Goal: Task Accomplishment & Management: Complete application form

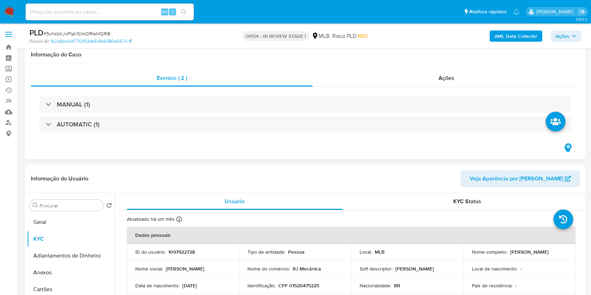
select select "10"
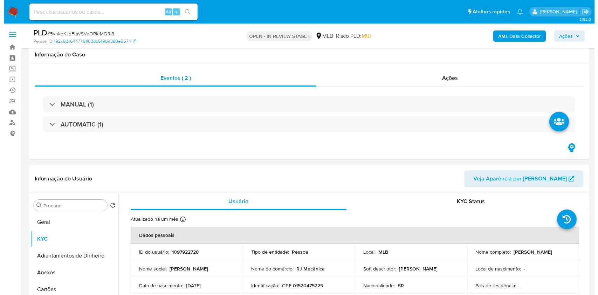
scroll to position [140, 0]
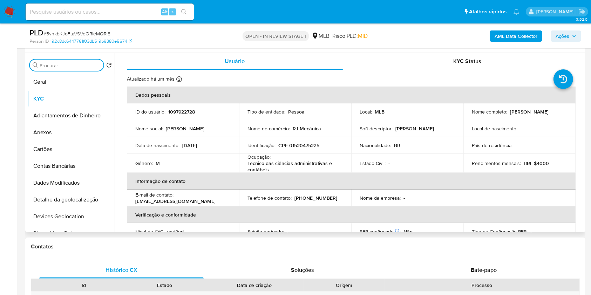
click at [64, 65] on input "Procurar" at bounding box center [70, 65] width 61 height 6
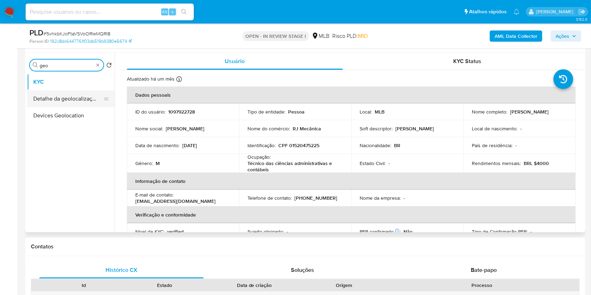
type input "geo"
click at [68, 94] on button "Detalhe da geolocalização" at bounding box center [71, 98] width 88 height 17
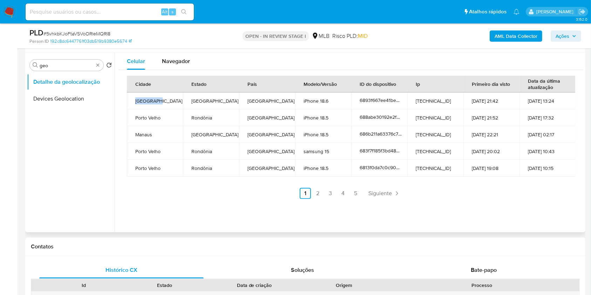
copy td "São Paulo"
drag, startPoint x: 156, startPoint y: 101, endPoint x: 130, endPoint y: 102, distance: 25.6
click at [130, 102] on td "São Paulo" at bounding box center [155, 100] width 56 height 17
copy td "Porto Velho"
drag, startPoint x: 162, startPoint y: 119, endPoint x: 133, endPoint y: 119, distance: 28.7
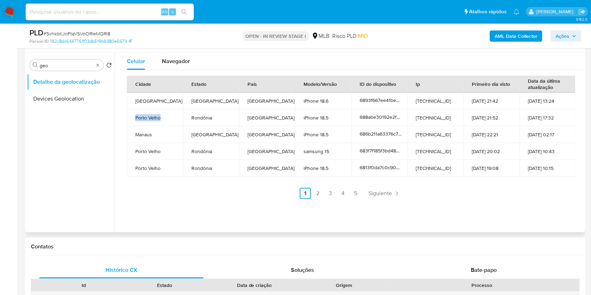
click at [133, 119] on td "Porto Velho" at bounding box center [155, 117] width 56 height 17
click at [142, 137] on td "Manaus" at bounding box center [155, 134] width 56 height 17
copy td "Manaus"
click at [185, 58] on span "Navegador" at bounding box center [176, 61] width 28 height 8
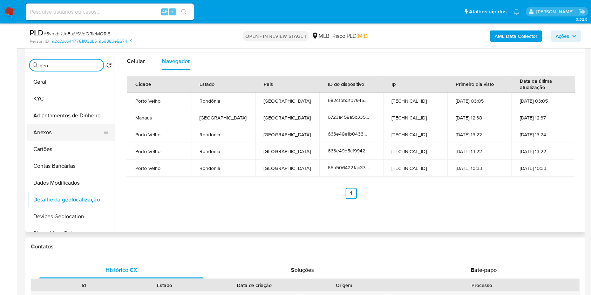
click at [70, 130] on button "Anexos" at bounding box center [68, 132] width 82 height 17
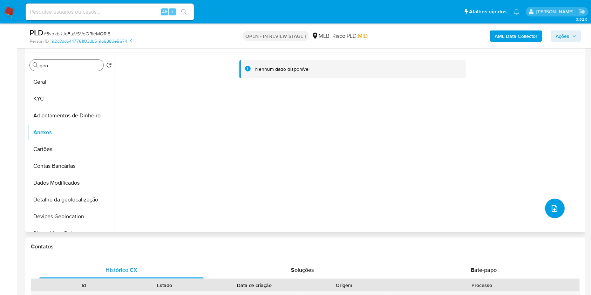
click at [546, 200] on button "upload-file" at bounding box center [555, 209] width 20 height 20
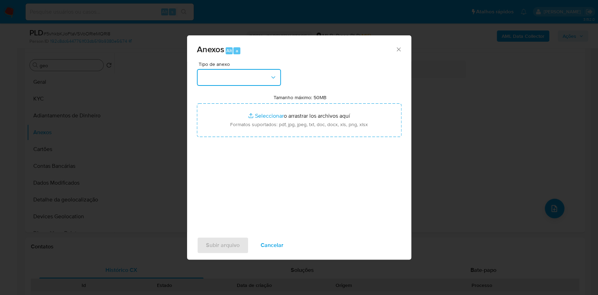
click at [242, 71] on button "button" at bounding box center [239, 77] width 84 height 17
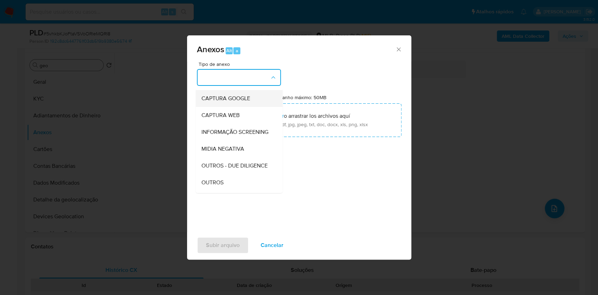
scroll to position [108, 0]
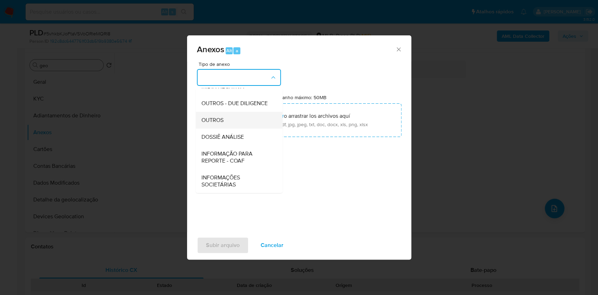
click at [238, 122] on div "OUTROS" at bounding box center [236, 120] width 71 height 17
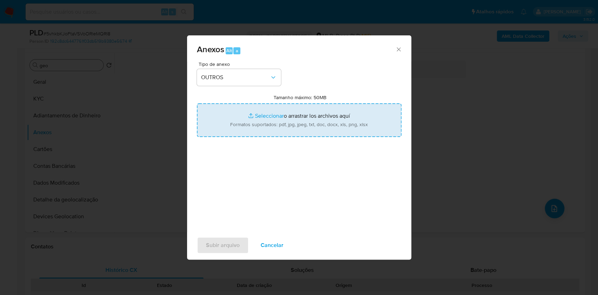
type input "C:\fakepath\Mulan 1097922728_Carlos Alberto Rodrigues da Silva 2025_08_08_10_44…"
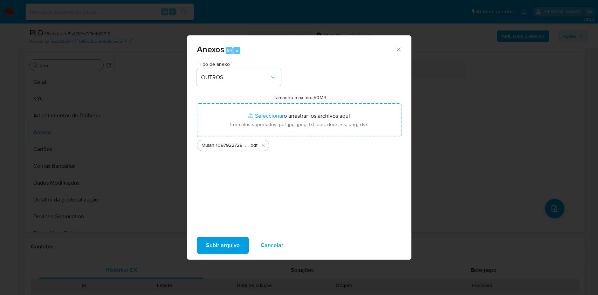
click at [229, 245] on span "Subir arquivo" at bounding box center [223, 245] width 34 height 15
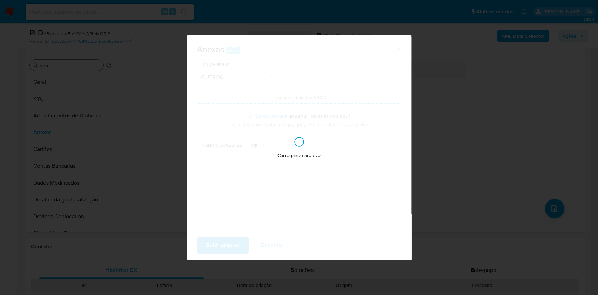
click at [497, 137] on div "Anexos Alt a Tipo de anexo OUTROS Tamanho máximo: 50MB Seleccionar archivos Sel…" at bounding box center [299, 147] width 598 height 295
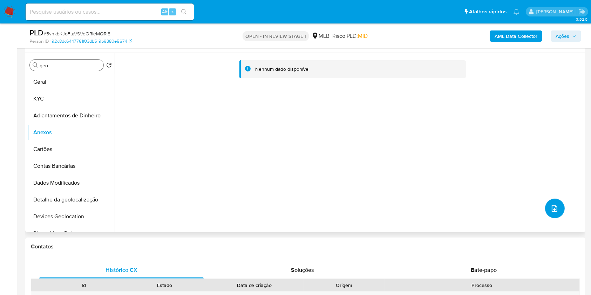
click at [558, 210] on button "upload-file" at bounding box center [555, 209] width 20 height 20
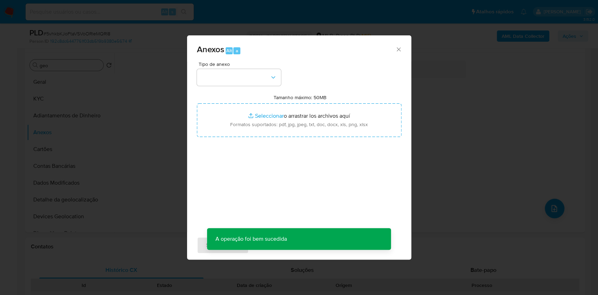
click at [240, 87] on div "Tipo de anexo Tamanho máximo: 50MB Seleccionar archivos Seleccionar o arrastrar…" at bounding box center [299, 144] width 205 height 165
click at [237, 82] on button "button" at bounding box center [239, 77] width 84 height 17
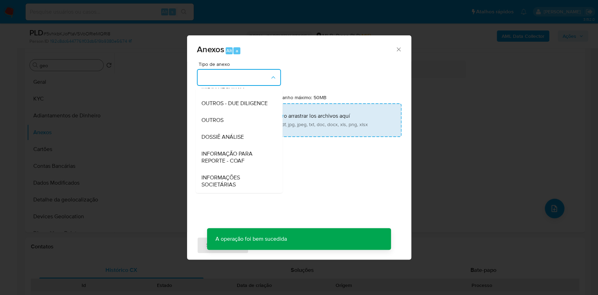
drag, startPoint x: 246, startPoint y: 133, endPoint x: 327, endPoint y: 117, distance: 82.8
click at [247, 133] on div "DOSSIÊ ANÁLISE" at bounding box center [236, 137] width 71 height 17
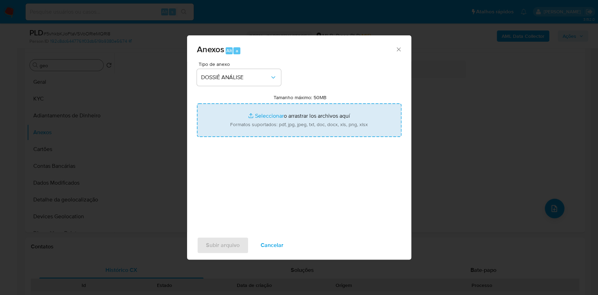
type input "C:\fakepath\SAR - XXXXX - CPF 01520475225 - CARLOS ALBERTO RODRIGUES DA SILVA .…"
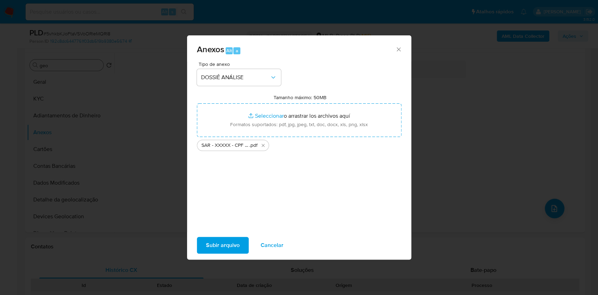
click at [233, 240] on span "Subir arquivo" at bounding box center [223, 245] width 34 height 15
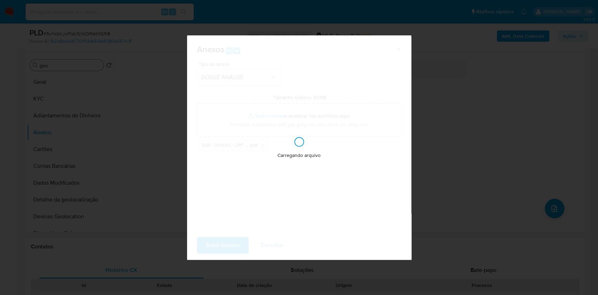
click at [455, 154] on div "Anexos Alt a Tipo de anexo DOSSIÊ ANÁLISE Tamanho máximo: 50MB Seleccionar arch…" at bounding box center [299, 147] width 598 height 295
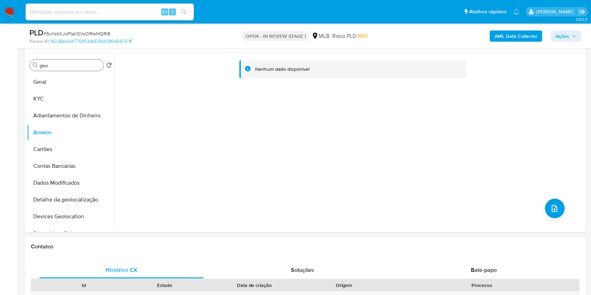
click at [563, 35] on span "Ações" at bounding box center [562, 35] width 14 height 11
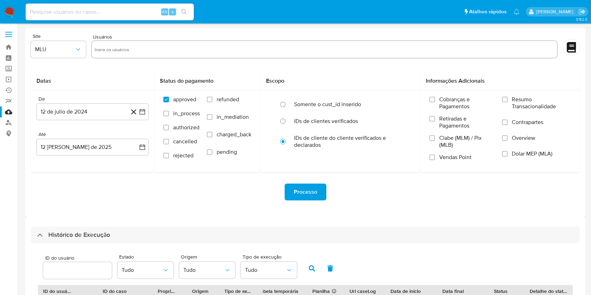
select select "100"
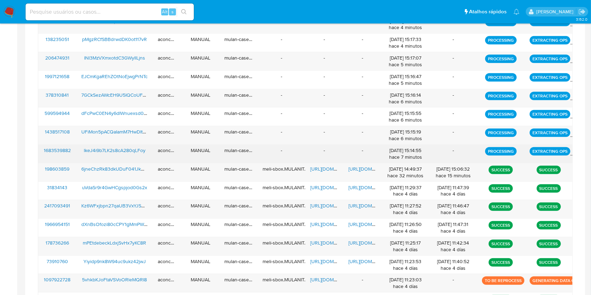
scroll to position [218, 0]
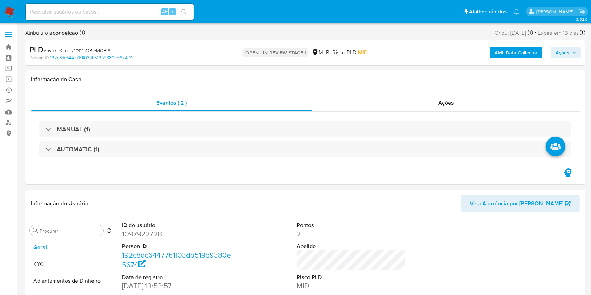
select select "10"
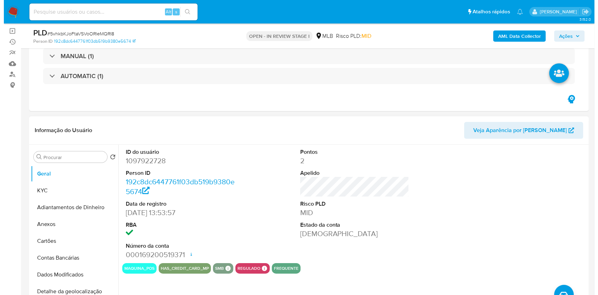
scroll to position [93, 0]
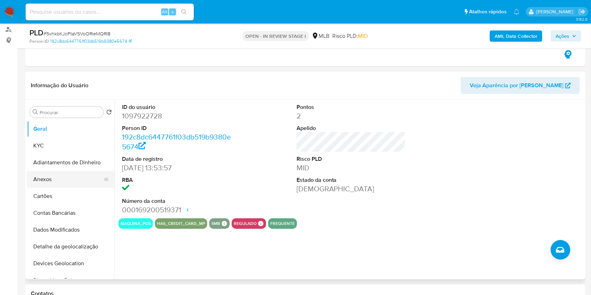
click at [59, 179] on button "Anexos" at bounding box center [68, 179] width 82 height 17
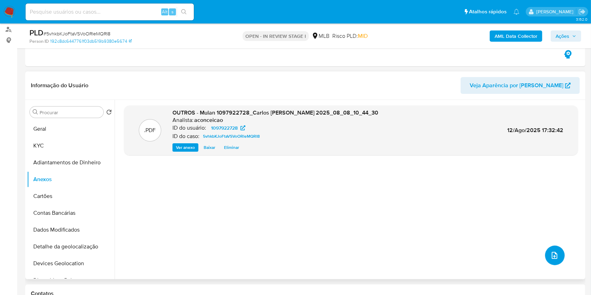
click at [550, 259] on icon "upload-file" at bounding box center [554, 255] width 8 height 8
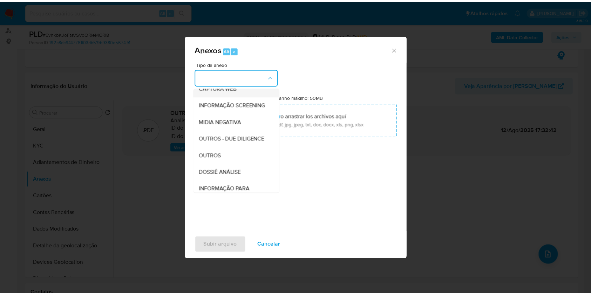
scroll to position [108, 0]
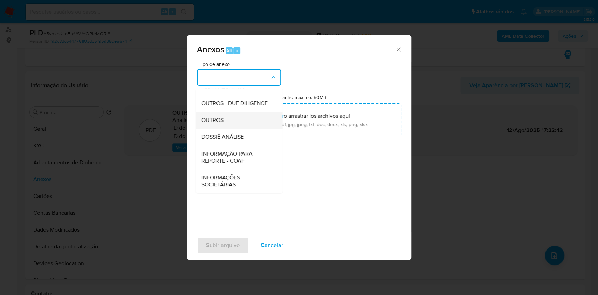
click at [232, 121] on div "OUTROS" at bounding box center [236, 120] width 71 height 17
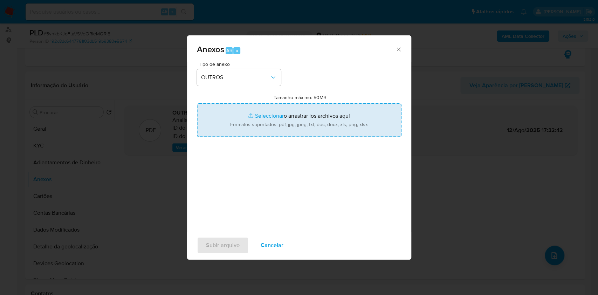
type input "C:\fakepath\SAR - XXXXX - CPF 01520475225 - CARLOS ALBERTO RODRIGUES DA SILVA .…"
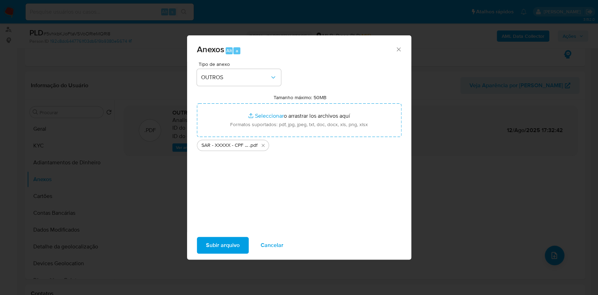
click at [228, 246] on span "Subir arquivo" at bounding box center [223, 245] width 34 height 15
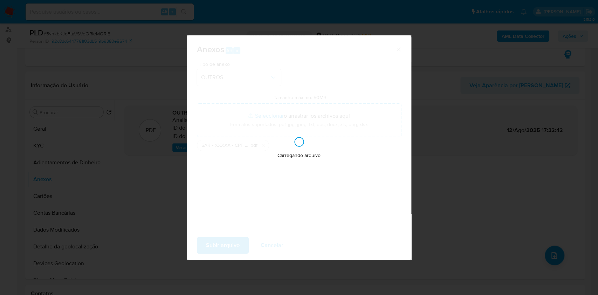
click at [438, 164] on div "Anexos Alt a Tipo de anexo OUTROS Tamanho máximo: 50MB Seleccionar archivos Sel…" at bounding box center [299, 147] width 598 height 295
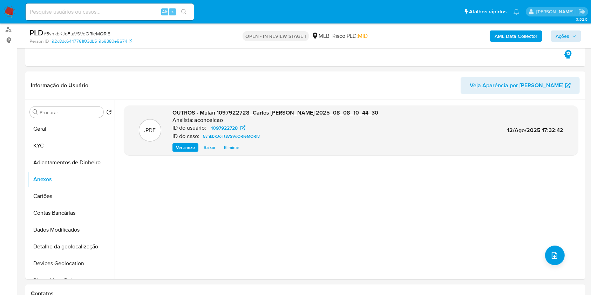
click at [550, 37] on div "AML Data Collector Ações" at bounding box center [490, 36] width 182 height 16
click at [555, 38] on button "Ações" at bounding box center [565, 35] width 30 height 11
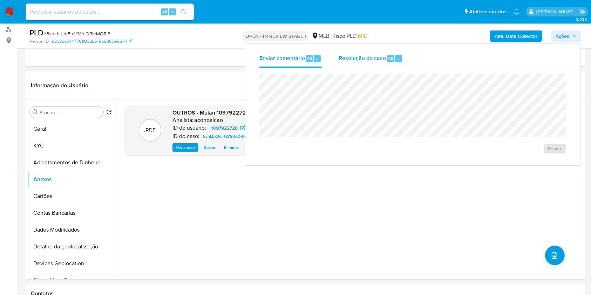
click at [382, 61] on span "Resolução do caso" at bounding box center [361, 58] width 47 height 8
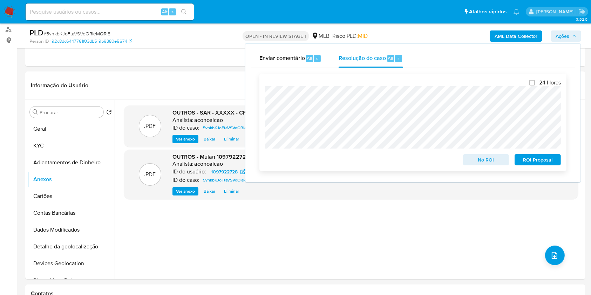
click at [526, 158] on span "ROI Proposal" at bounding box center [537, 160] width 36 height 10
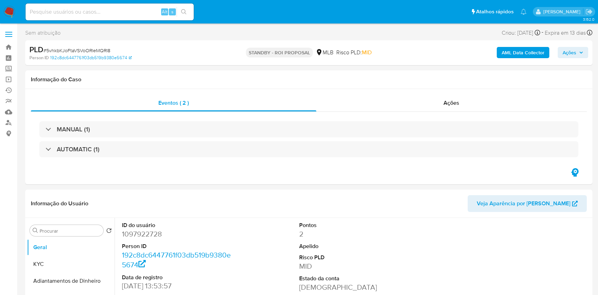
select select "10"
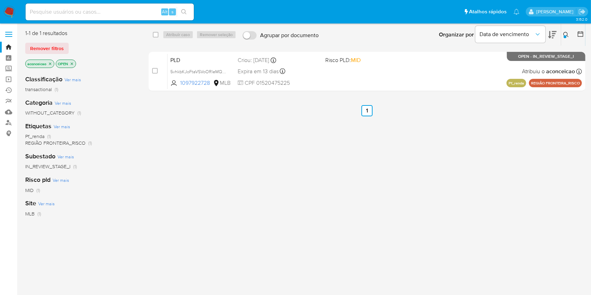
click at [568, 33] on icon at bounding box center [566, 35] width 6 height 6
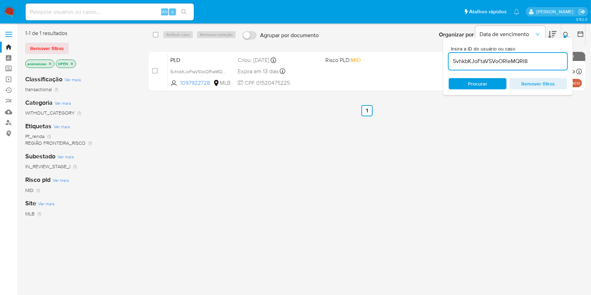
click at [516, 61] on input "5vhkbKJoFtaVSVoORleMQRI8" at bounding box center [507, 61] width 118 height 9
click at [516, 61] on input "5vhkbKJoFtaVSVoORleMlkeJ4i9b7LK2s8cA280qLFoyQRI8" at bounding box center [507, 61] width 118 height 9
type input "5vhkbKJoFtaVSVoORleMlkeJ4i9b7LK2s8cA280qLFoyQRI8"
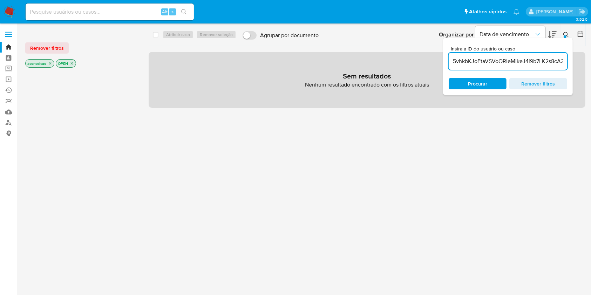
click at [516, 61] on input "5vhkbKJoFtaVSVoORleMlkeJ4i9b7LK2s8cA280qLFoyQRI8" at bounding box center [507, 61] width 118 height 9
paste input "lkeJ4i9b7LK2s8cA280qLFoy"
type input "lkeJ4i9b7LK2s8cA280qLFoy"
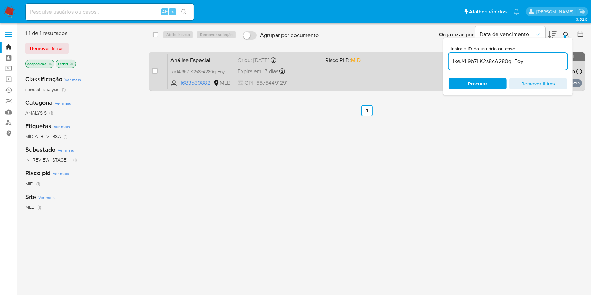
click at [415, 78] on div "Análise Especial lkeJ4i9b7LK2s8cA280qLFoy 1683539882 MLB Risco PLD: MID Criou: …" at bounding box center [374, 71] width 414 height 35
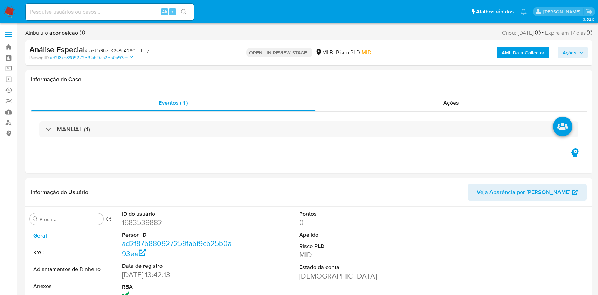
select select "10"
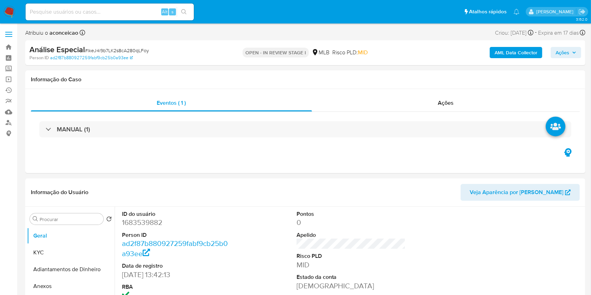
click at [112, 13] on input at bounding box center [110, 11] width 168 height 9
paste input "lkeJ4i9b7LK2s8cA280qLFoy"
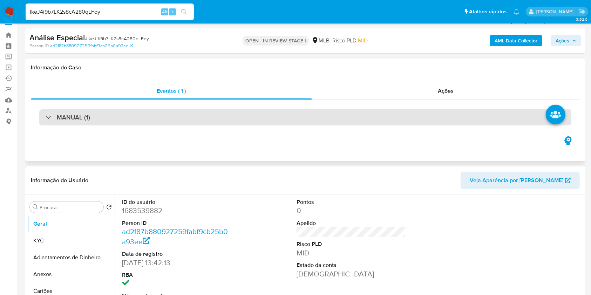
scroll to position [93, 0]
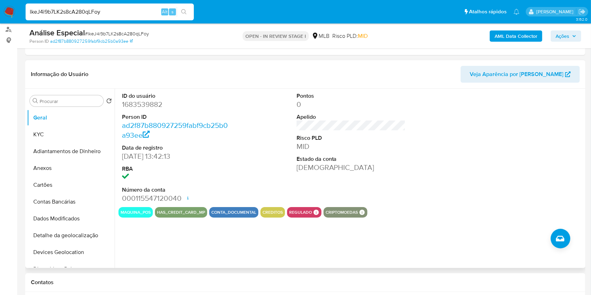
type input "lkeJ4i9b7LK2s8cA280qLFoy"
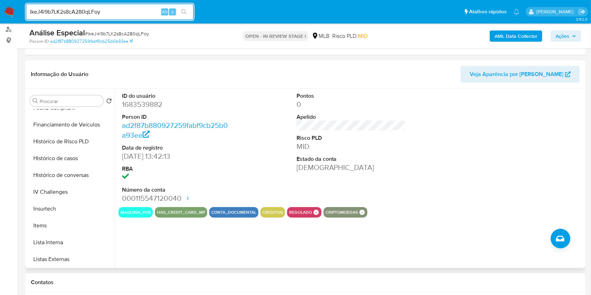
scroll to position [233, 0]
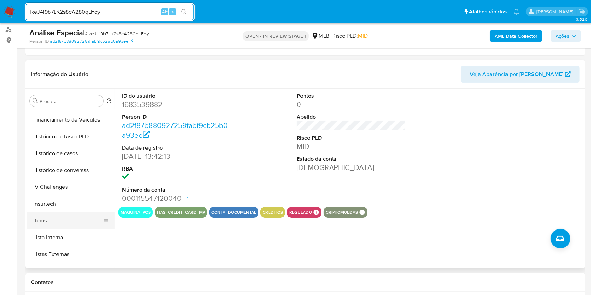
click at [67, 220] on button "Items" at bounding box center [68, 220] width 82 height 17
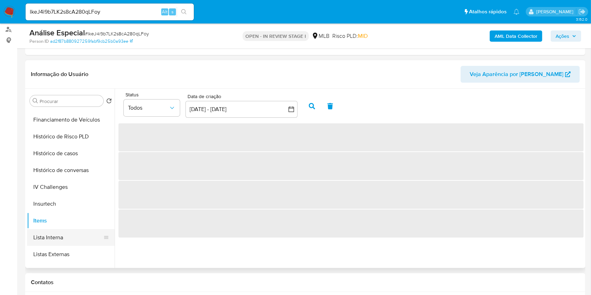
click at [67, 234] on button "Lista Interna" at bounding box center [68, 237] width 82 height 17
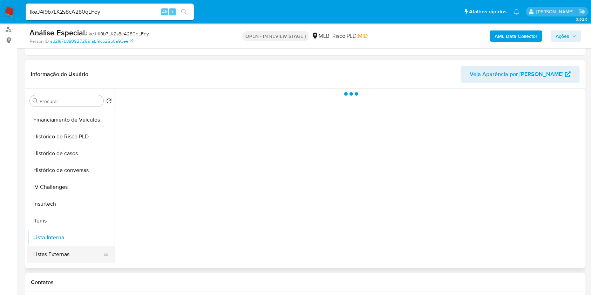
click at [68, 250] on button "Listas Externas" at bounding box center [68, 254] width 82 height 17
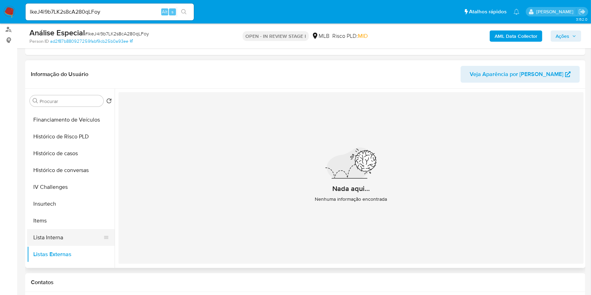
click at [70, 237] on button "Lista Interna" at bounding box center [68, 237] width 82 height 17
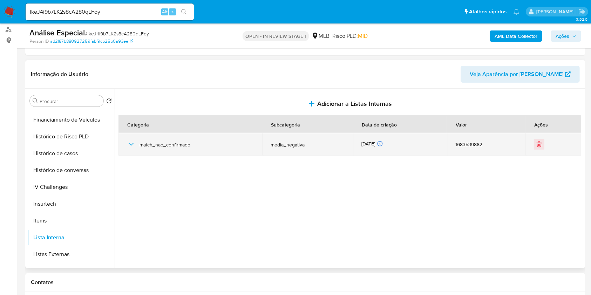
click at [129, 143] on icon "button" at bounding box center [131, 144] width 5 height 3
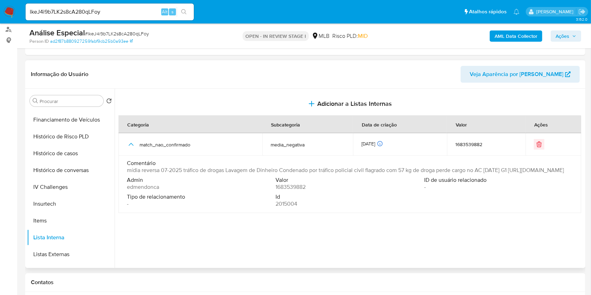
drag, startPoint x: 273, startPoint y: 177, endPoint x: 526, endPoint y: 168, distance: 253.4
click at [526, 168] on span "mídia reversa 07-2025 tráfico de drogas Lavagem de Dinheiro Condenado por tráfi…" at bounding box center [345, 170] width 437 height 7
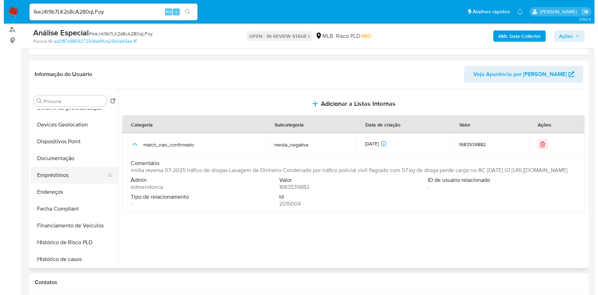
scroll to position [0, 0]
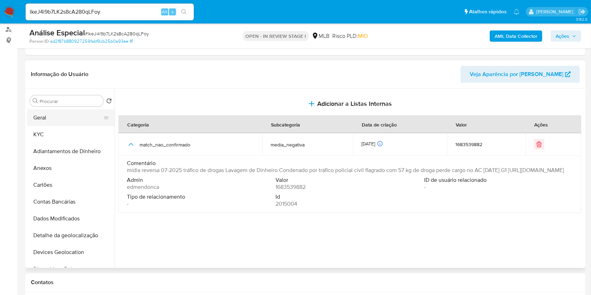
click at [62, 120] on button "Geral" at bounding box center [68, 117] width 82 height 17
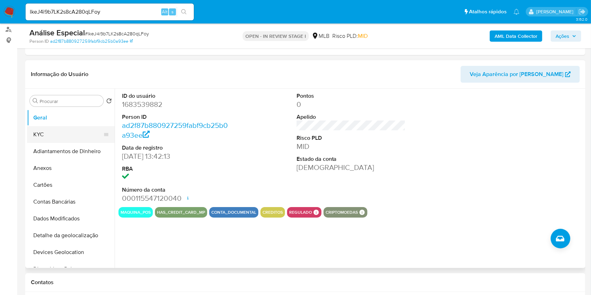
click at [55, 139] on button "KYC" at bounding box center [68, 134] width 82 height 17
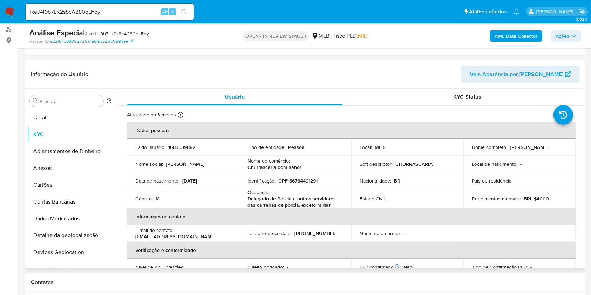
click at [307, 204] on p "Delegado de Polícia e outros servidores das carreiras de polícia, exceto militar" at bounding box center [293, 201] width 92 height 13
copy div "Ocupação : Delegado de Polícia e outros servidores das carreiras de polícia, ex…"
click at [207, 197] on div "Gênero : M" at bounding box center [182, 198] width 95 height 6
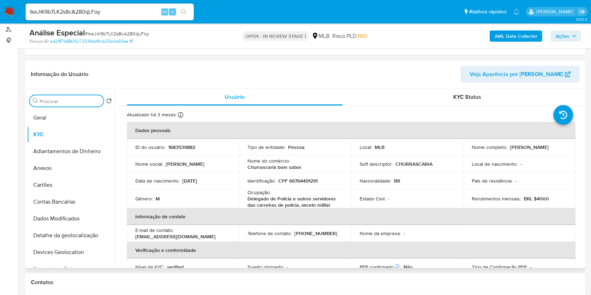
click at [77, 103] on input "Procurar" at bounding box center [70, 101] width 61 height 6
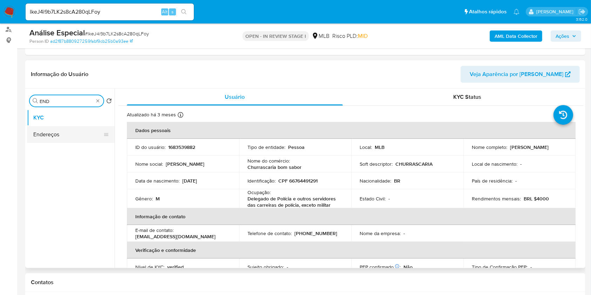
type input "END"
click at [87, 133] on button "Endereços" at bounding box center [68, 134] width 82 height 17
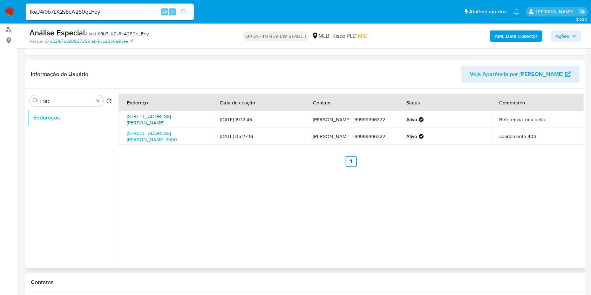
click at [166, 121] on link "Rua Rui Barbosa 51, Rio Branco, Acre, 69900084, Brasil 51" at bounding box center [149, 119] width 44 height 13
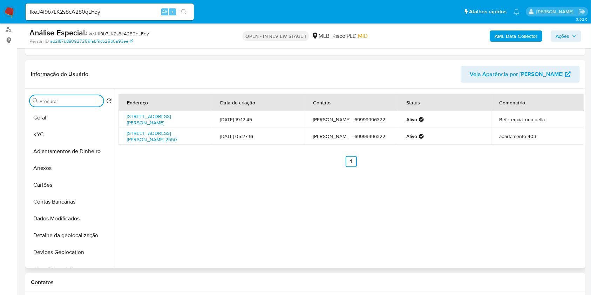
click at [87, 100] on input "Procurar" at bounding box center [70, 101] width 61 height 6
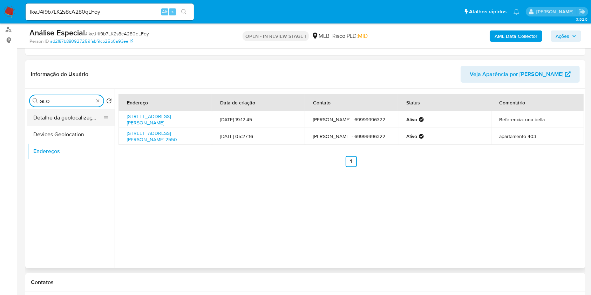
type input "GEO"
click at [81, 117] on button "Detalhe da geolocalização" at bounding box center [68, 117] width 82 height 17
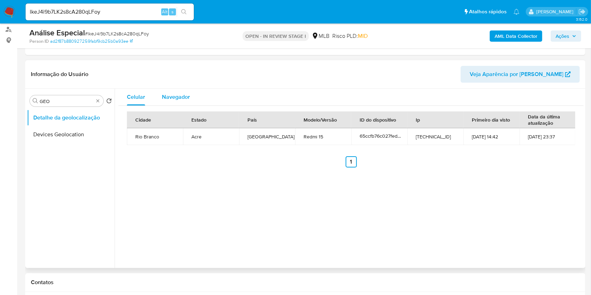
click at [181, 101] on div "Navegador" at bounding box center [176, 97] width 28 height 17
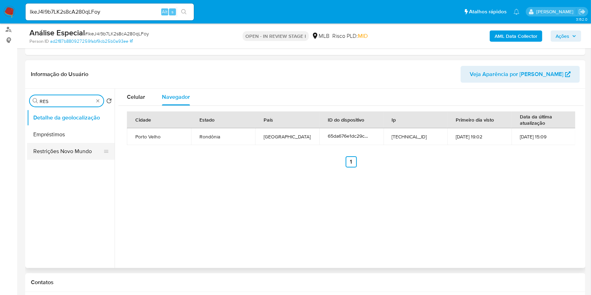
type input "RES"
click at [88, 157] on button "Restrições Novo Mundo" at bounding box center [68, 151] width 82 height 17
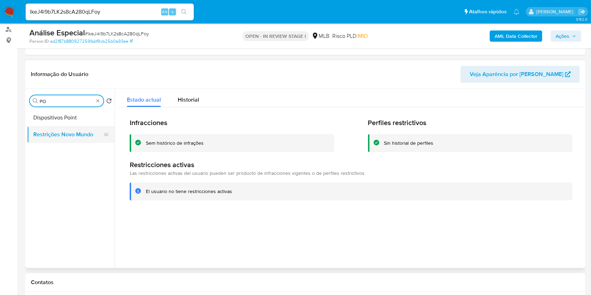
type input "PO"
click at [63, 130] on button "Restrições Novo Mundo" at bounding box center [68, 134] width 82 height 17
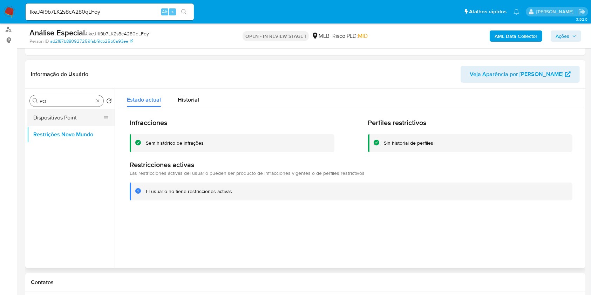
click at [73, 118] on button "Dispositivos Point" at bounding box center [68, 117] width 82 height 17
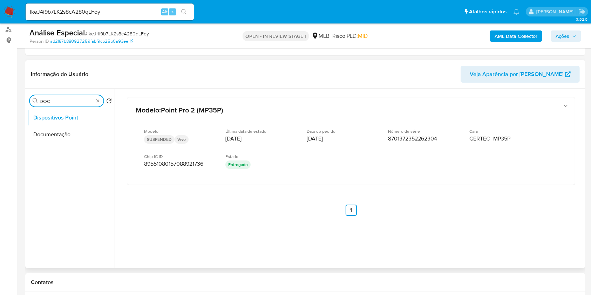
type input "DOC"
click at [46, 147] on ul "Dispositivos Point Documentação" at bounding box center [71, 188] width 88 height 158
click at [55, 137] on button "Documentação" at bounding box center [68, 134] width 82 height 17
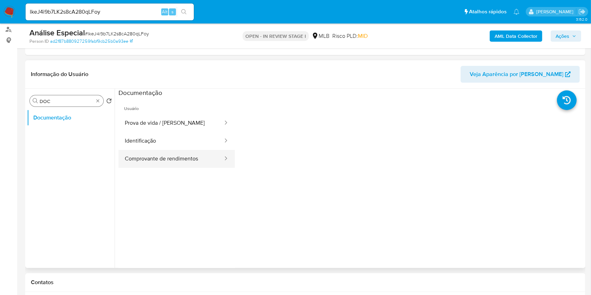
click at [180, 156] on button "Comprovante de rendimentos" at bounding box center [170, 159] width 105 height 18
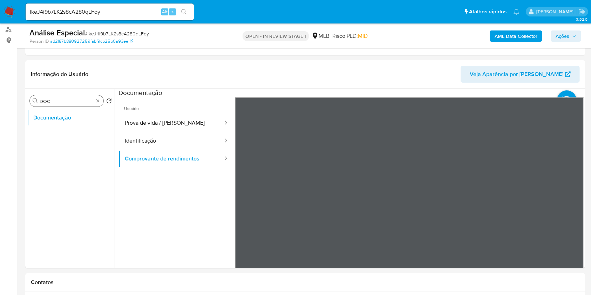
click at [101, 99] on div "Procurar DOC" at bounding box center [67, 100] width 74 height 11
click at [101, 103] on div "Procurar DOC" at bounding box center [67, 100] width 74 height 11
click at [173, 146] on button "Identificação" at bounding box center [170, 141] width 105 height 18
click at [575, 210] on icon at bounding box center [575, 211] width 14 height 14
click at [247, 210] on icon at bounding box center [243, 211] width 14 height 14
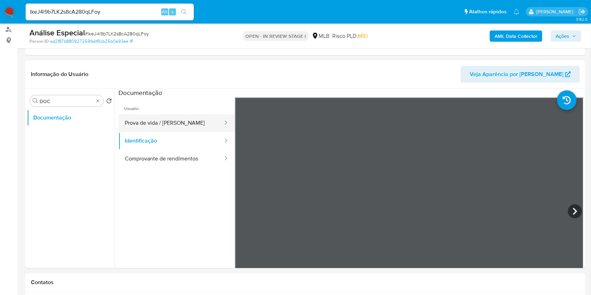
click at [179, 122] on button "Prova de vida / Selfie" at bounding box center [170, 123] width 105 height 18
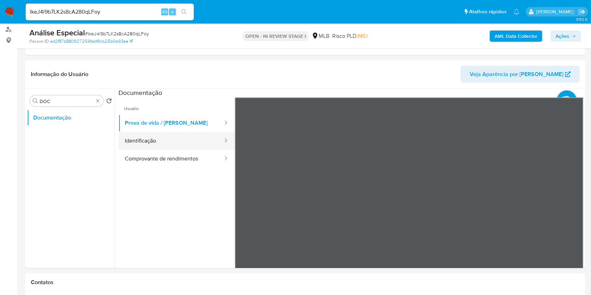
click at [154, 139] on button "Identificação" at bounding box center [170, 141] width 105 height 18
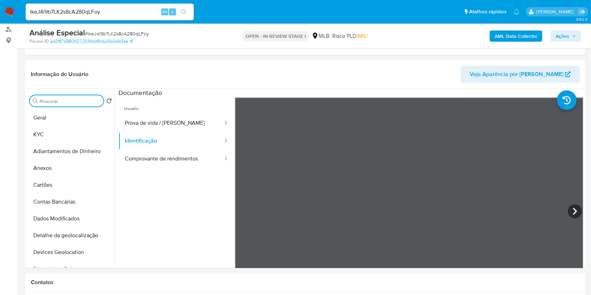
click at [504, 33] on b "AML Data Collector" at bounding box center [515, 35] width 43 height 11
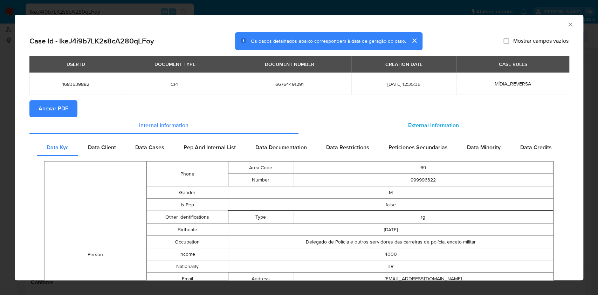
click at [421, 121] on div "External information" at bounding box center [433, 125] width 270 height 17
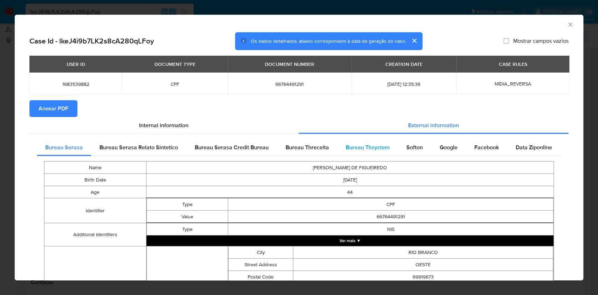
drag, startPoint x: 363, startPoint y: 145, endPoint x: 373, endPoint y: 149, distance: 10.7
click at [364, 146] on span "Bureau Thsystem" at bounding box center [368, 147] width 44 height 8
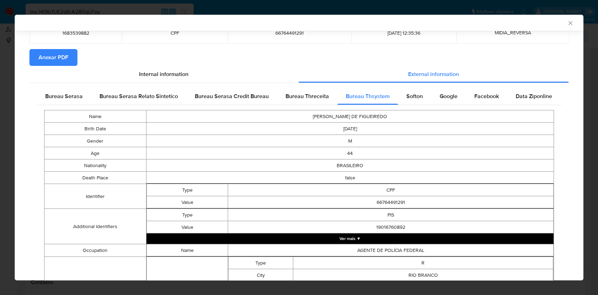
scroll to position [49, 0]
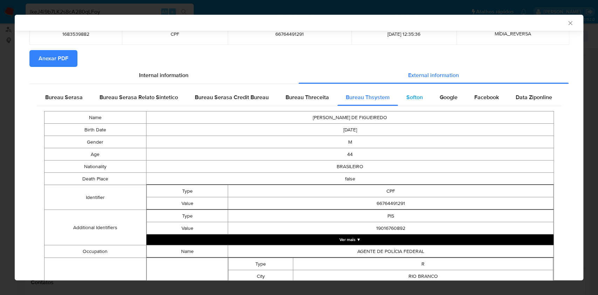
click at [413, 95] on span "Softon" at bounding box center [414, 97] width 16 height 8
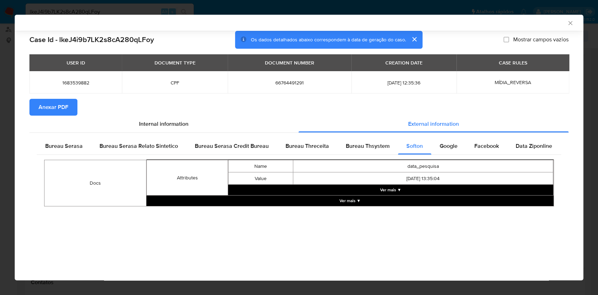
click at [442, 188] on button "Ver mais ▼" at bounding box center [390, 190] width 325 height 11
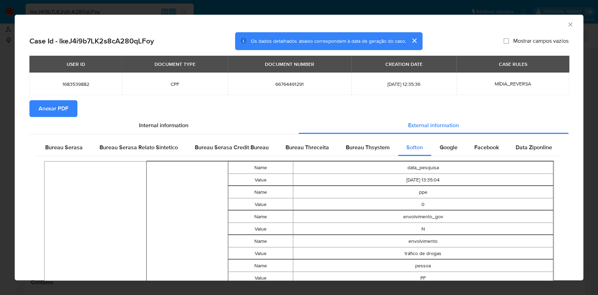
click at [420, 169] on td "data_pesquisa" at bounding box center [423, 167] width 260 height 12
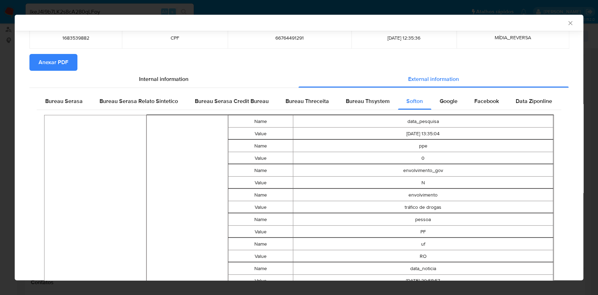
scroll to position [92, 0]
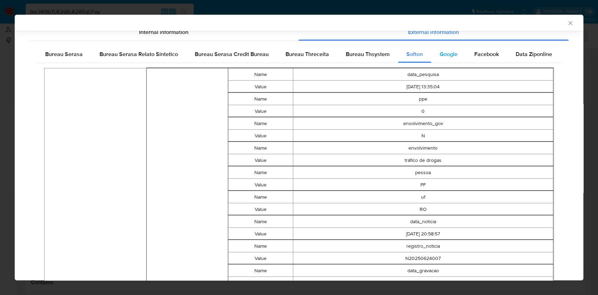
click at [444, 46] on div "Google" at bounding box center [448, 54] width 35 height 17
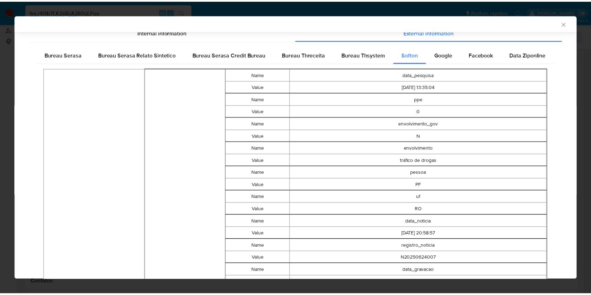
scroll to position [0, 0]
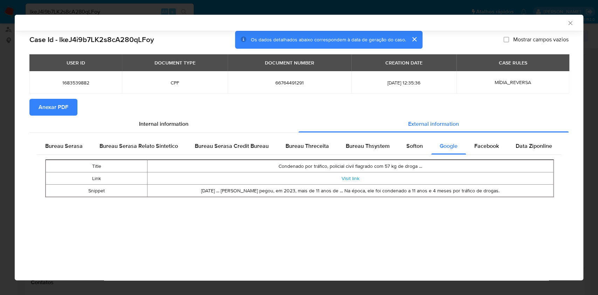
click at [447, 53] on section "Case Id - lkeJ4i9b7LK2s8cA280qLFoy Os dados detalhados abaixo correspondem à da…" at bounding box center [298, 119] width 539 height 177
click at [492, 150] on span "Facebook" at bounding box center [486, 146] width 25 height 8
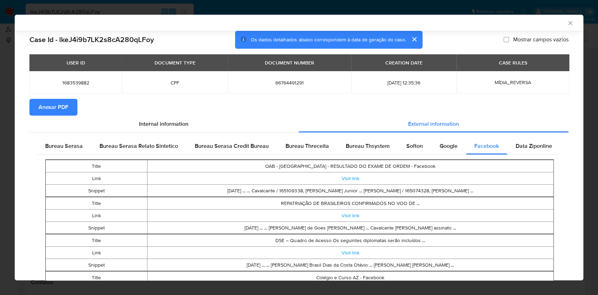
click at [523, 146] on span "Data Ziponline" at bounding box center [534, 146] width 36 height 8
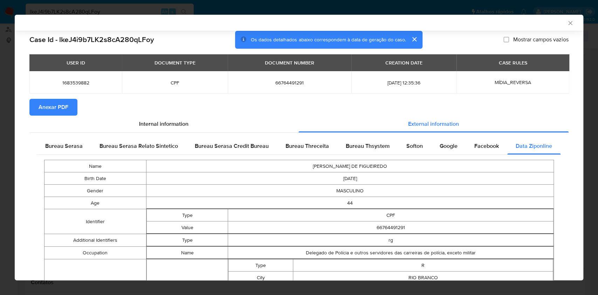
click at [567, 26] on icon "Fechar a janela" at bounding box center [570, 23] width 7 height 7
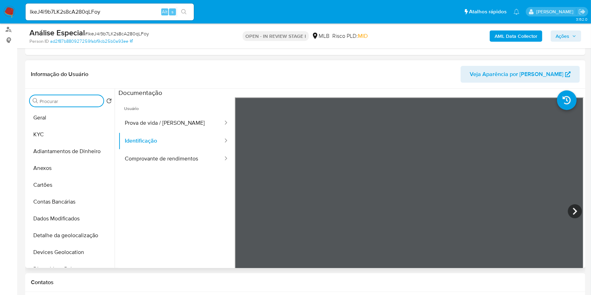
click at [88, 102] on input "Procurar" at bounding box center [70, 101] width 61 height 6
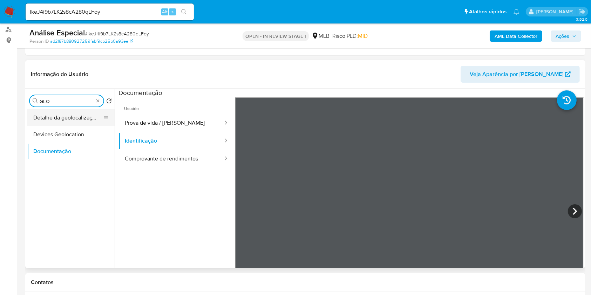
type input "GEO"
click at [84, 117] on button "Detalhe da geolocalização" at bounding box center [68, 117] width 82 height 17
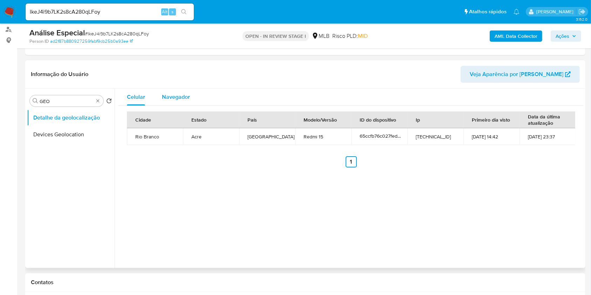
click at [170, 100] on span "Navegador" at bounding box center [176, 97] width 28 height 8
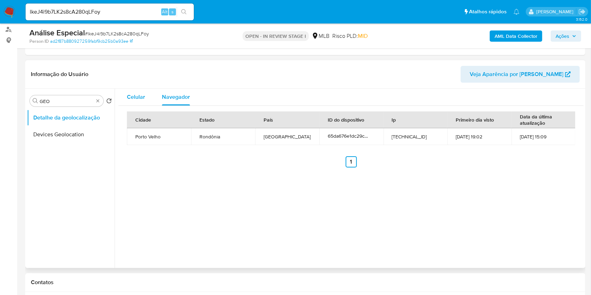
click at [141, 96] on span "Celular" at bounding box center [136, 97] width 18 height 8
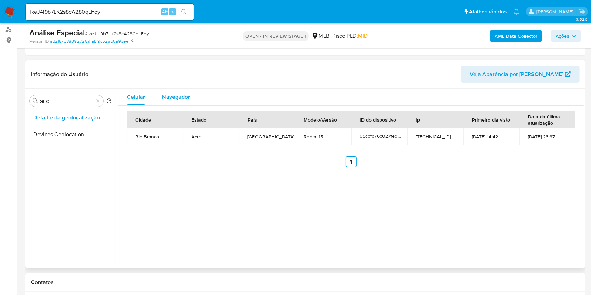
click at [162, 91] on div "Navegador" at bounding box center [176, 97] width 28 height 17
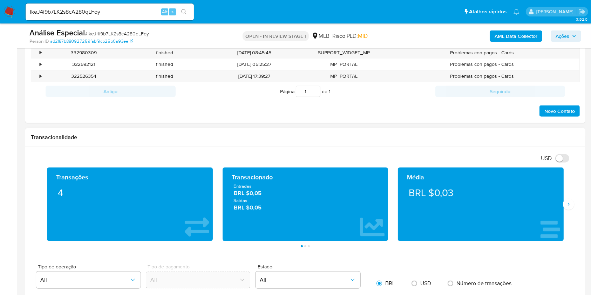
scroll to position [280, 0]
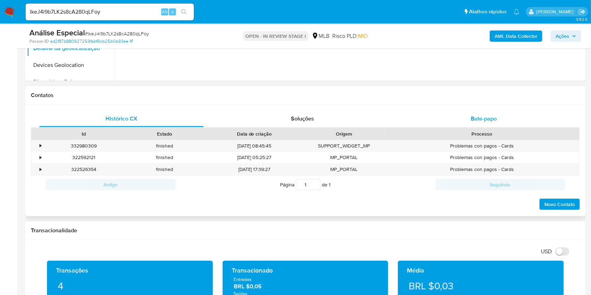
click at [478, 123] on div "Bate-papo" at bounding box center [483, 118] width 164 height 17
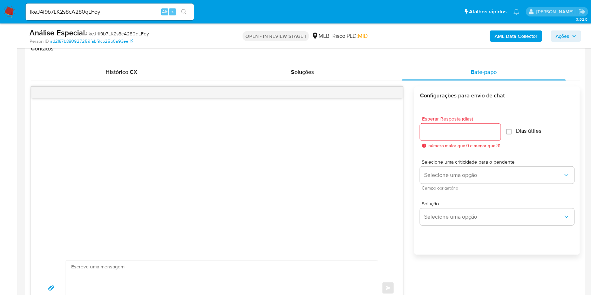
scroll to position [47, 0]
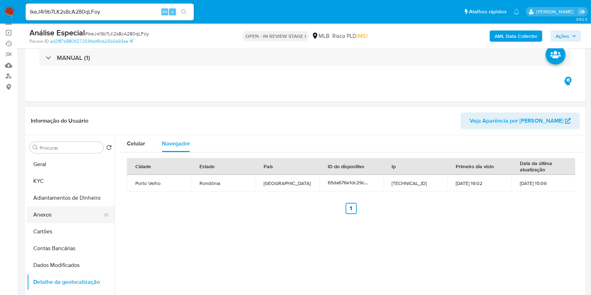
click at [61, 214] on button "Anexos" at bounding box center [68, 214] width 82 height 17
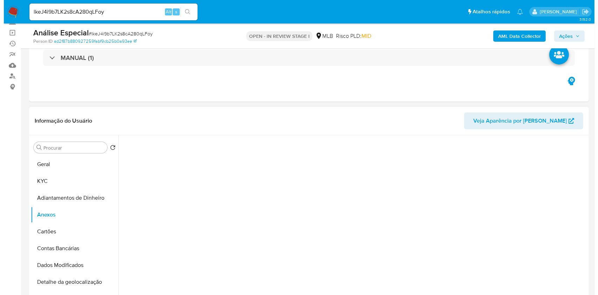
scroll to position [93, 0]
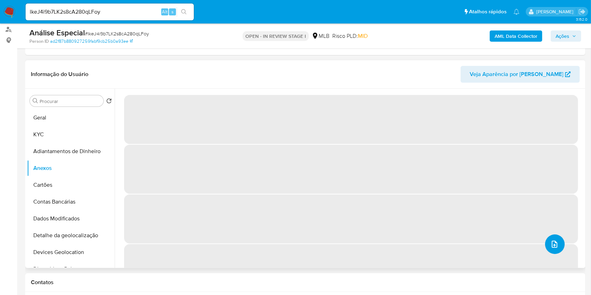
click at [558, 241] on button "upload-file" at bounding box center [555, 244] width 20 height 20
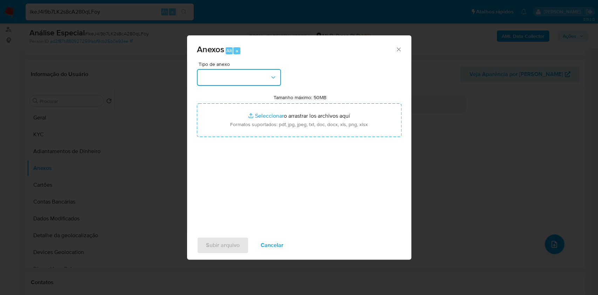
click at [264, 82] on button "button" at bounding box center [239, 77] width 84 height 17
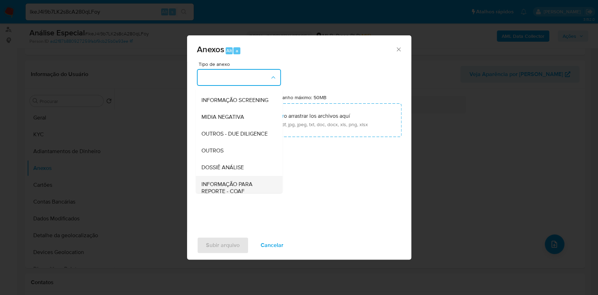
scroll to position [108, 0]
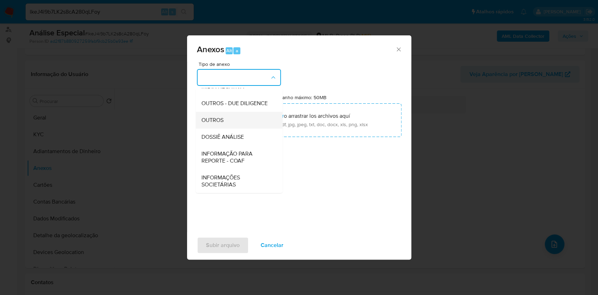
click at [226, 119] on div "OUTROS" at bounding box center [236, 120] width 71 height 17
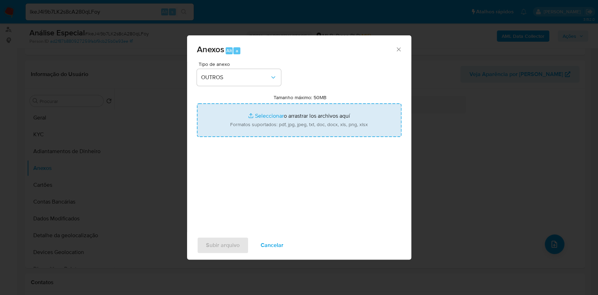
type input "C:\fakepath\Mulan 1683539882_Renato Cavalcante de Figueiredo 2025_08_12_14_29_3…"
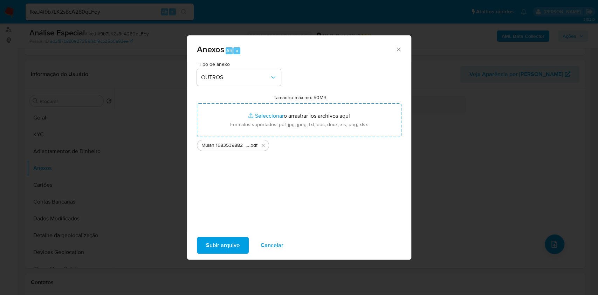
click at [222, 248] on span "Subir arquivo" at bounding box center [223, 245] width 34 height 15
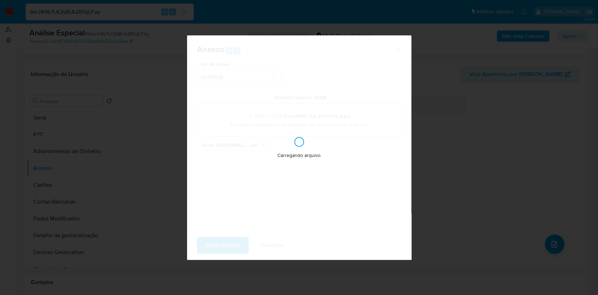
click at [484, 111] on div "Anexos Alt a Tipo de anexo OUTROS Tamanho máximo: 50MB Seleccionar archivos Sel…" at bounding box center [299, 147] width 598 height 295
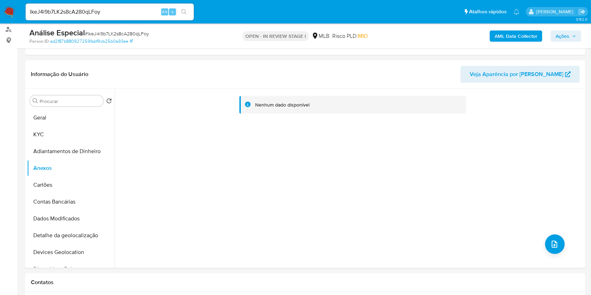
click at [569, 36] on span "Ações" at bounding box center [562, 35] width 14 height 11
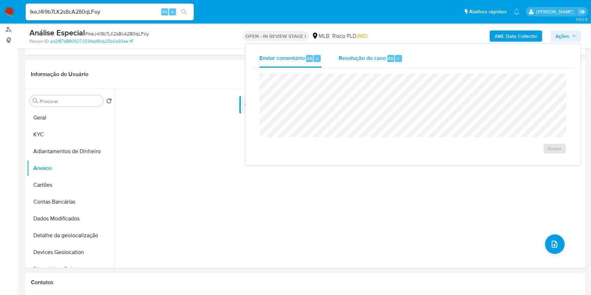
click at [375, 63] on div "Resolução do caso Alt r" at bounding box center [370, 58] width 64 height 18
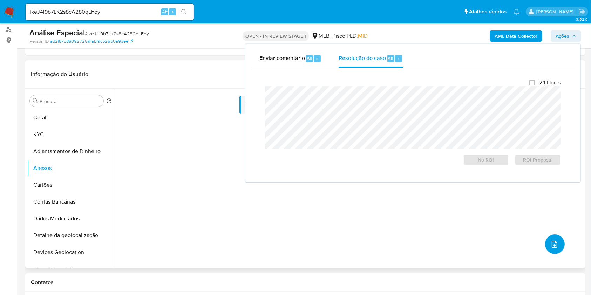
click at [550, 241] on icon "upload-file" at bounding box center [554, 244] width 8 height 8
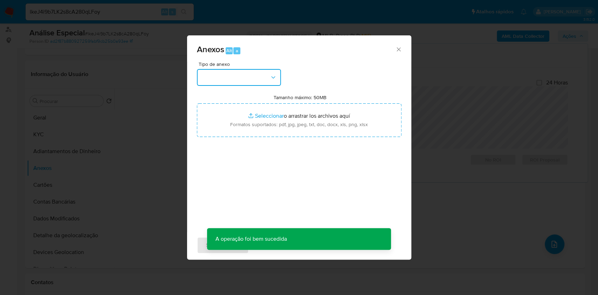
click at [265, 85] on button "button" at bounding box center [239, 77] width 84 height 17
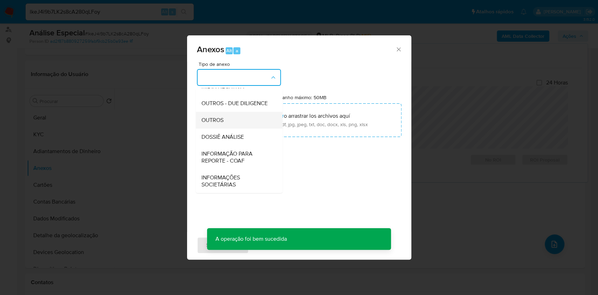
click at [233, 123] on div "OUTROS" at bounding box center [236, 120] width 71 height 17
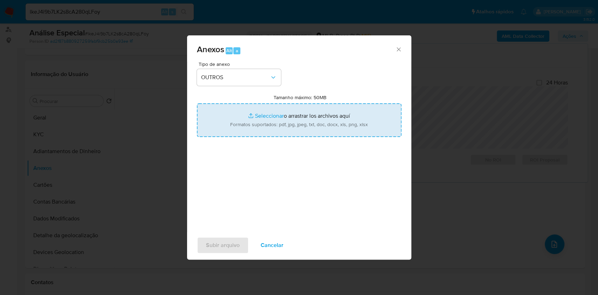
type input "C:\fakepath\SAR - XXX - CPF 66764491291 - RENATO CAVALCANTE DE FIGUEIREDO.pdf"
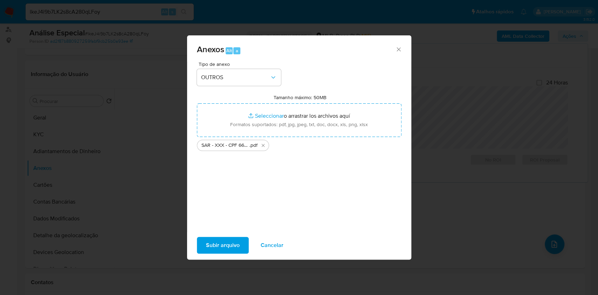
click at [227, 246] on span "Subir arquivo" at bounding box center [223, 245] width 34 height 15
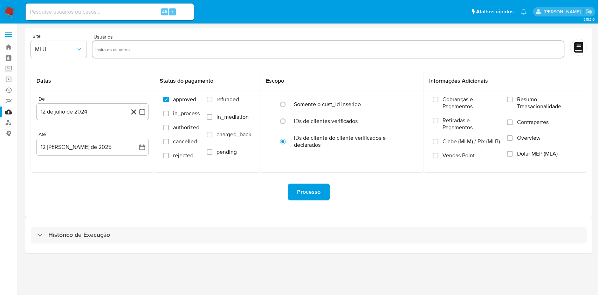
drag, startPoint x: 278, startPoint y: 234, endPoint x: 291, endPoint y: 225, distance: 16.3
click at [279, 234] on div "Histórico de Execução" at bounding box center [309, 235] width 556 height 17
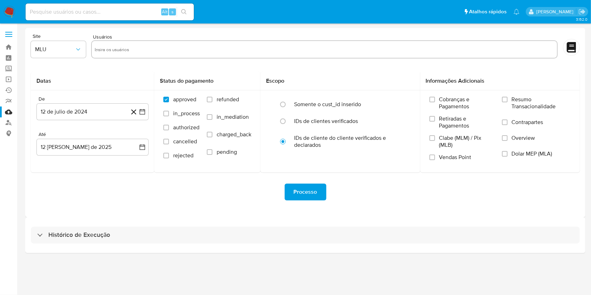
select select "10"
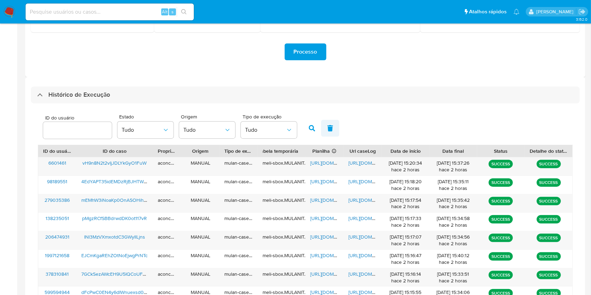
scroll to position [227, 0]
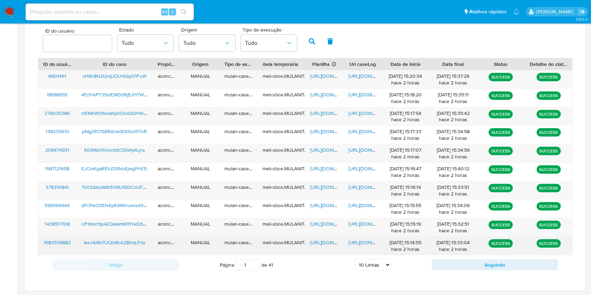
click at [322, 240] on span "[URL][DOMAIN_NAME]" at bounding box center [334, 242] width 48 height 7
click at [359, 244] on span "https://docs.google.com/document/d/1bVqFKdOmB6Jpz7Wiya44m6NjHqQnCOWxfadOzAH6_Ls…" at bounding box center [372, 242] width 48 height 7
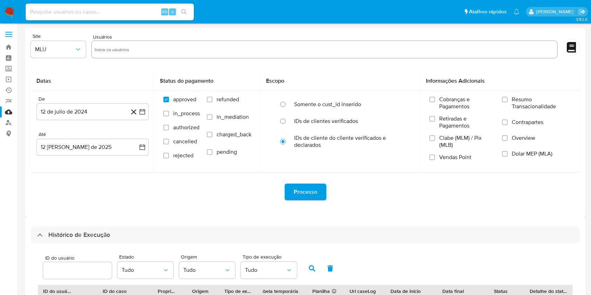
select select "10"
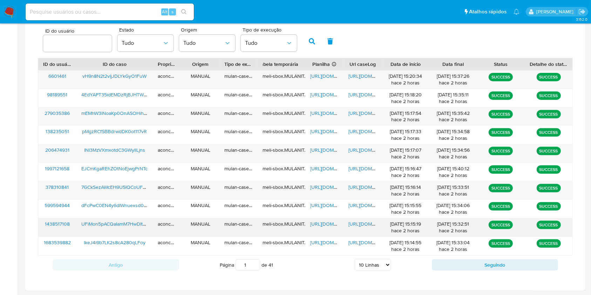
click at [331, 226] on span "[URL][DOMAIN_NAME]" at bounding box center [334, 223] width 48 height 7
click at [362, 226] on span "https://docs.google.com/document/d/1RbyVZNDVZoE_KI4bnkqfdmX93n4gGecutoTDvT1esf0…" at bounding box center [372, 223] width 48 height 7
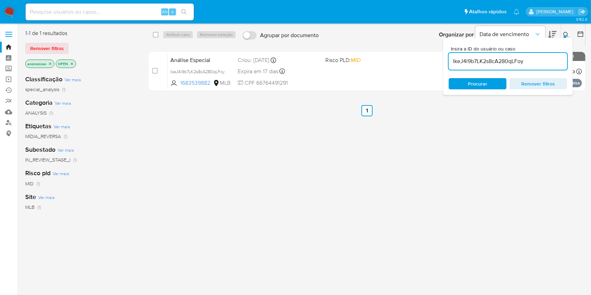
click at [510, 62] on input "lkeJ4i9b7LK2s8cA280qLFoy" at bounding box center [507, 61] width 118 height 9
paste input "UFiMon5pACQaIamM7HwDIt5R"
type input "UFiMon5pACQaIamM7HwDIt5R"
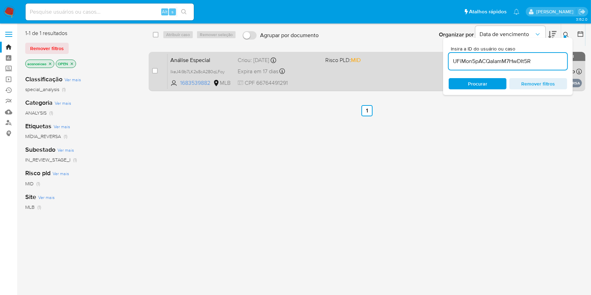
click at [415, 85] on div "Análise Especial lkeJ4i9b7LK2s8cA280qLFoy 1683539882 MLB Risco PLD: MID Criou: …" at bounding box center [374, 71] width 414 height 35
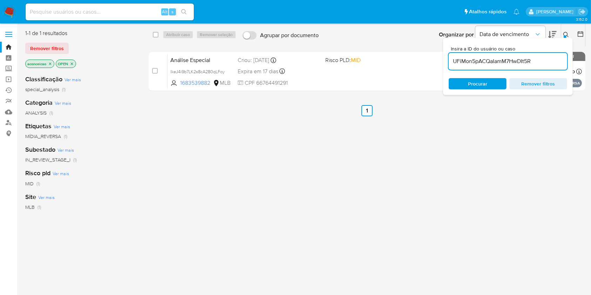
click at [472, 59] on input "UFiMon5pACQaIamM7HwDIt5R" at bounding box center [507, 61] width 118 height 9
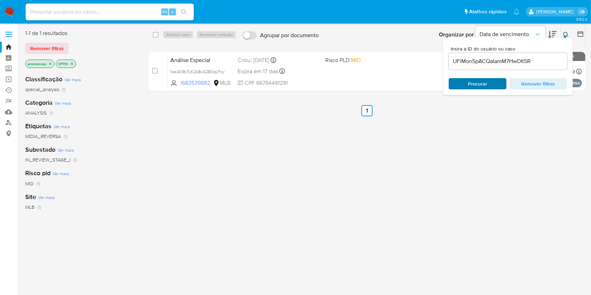
click at [477, 82] on span "Procurar" at bounding box center [477, 83] width 19 height 11
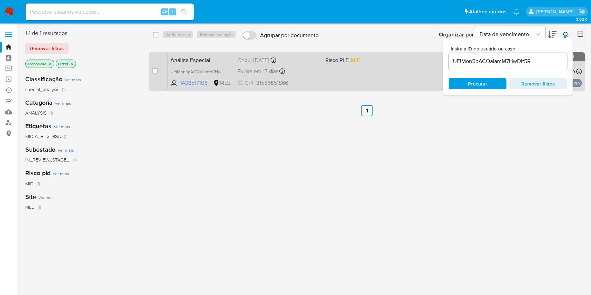
click at [410, 77] on div "Análise Especial UFiMon5pACQaIamM7HwDIt5R 1438517108 MLB Risco PLD: MID Criou: …" at bounding box center [374, 71] width 414 height 35
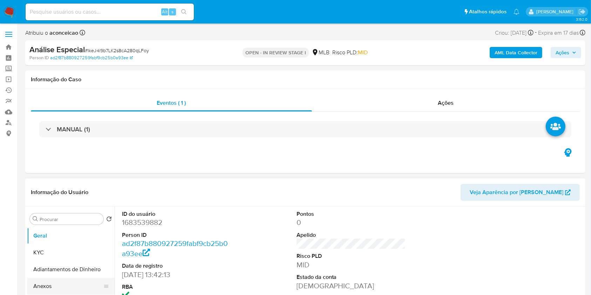
click at [60, 281] on button "Anexos" at bounding box center [68, 286] width 82 height 17
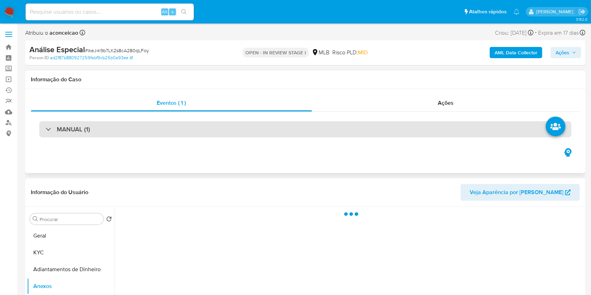
select select "10"
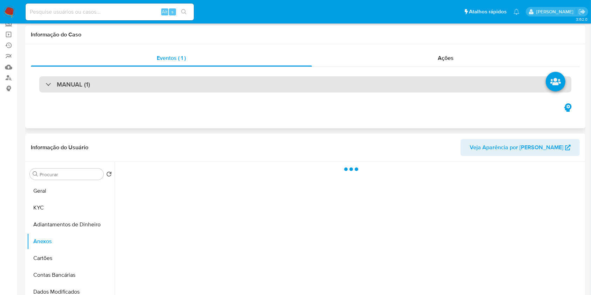
scroll to position [47, 0]
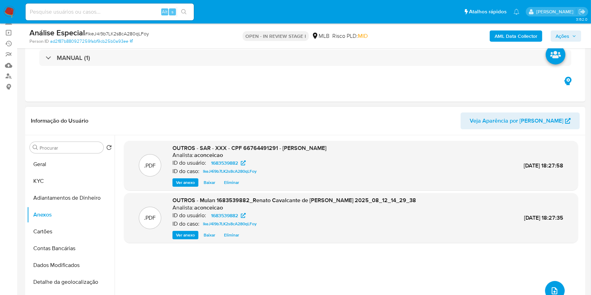
click at [551, 284] on button "upload-file" at bounding box center [555, 291] width 20 height 20
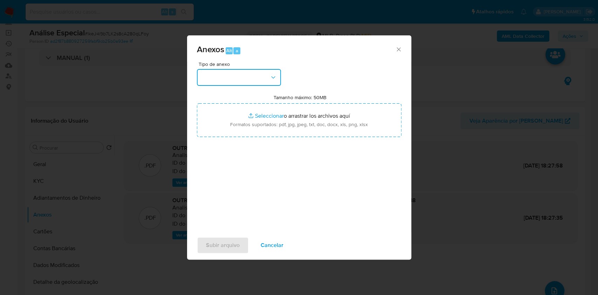
click at [277, 79] on button "button" at bounding box center [239, 77] width 84 height 17
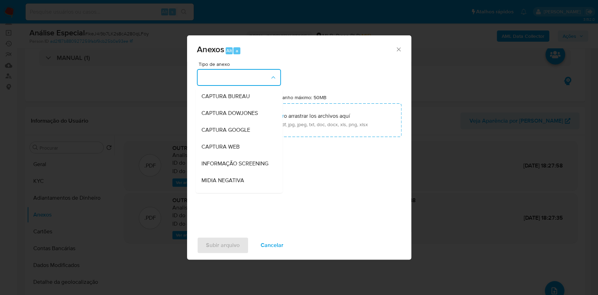
click at [396, 50] on icon "Cerrar" at bounding box center [398, 49] width 7 height 7
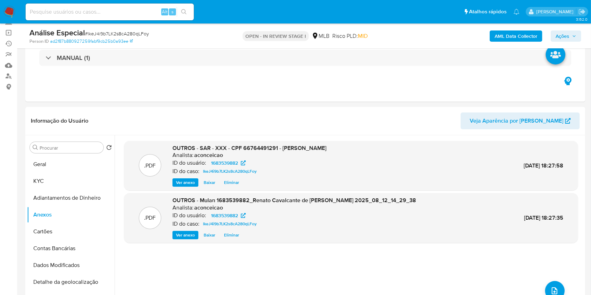
click at [557, 30] on span "Ações" at bounding box center [562, 35] width 14 height 11
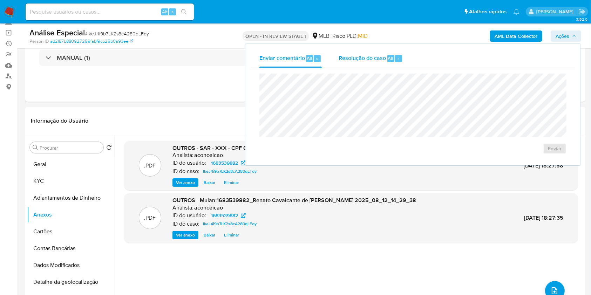
click at [370, 65] on div "Resolução do caso Alt r" at bounding box center [370, 58] width 64 height 18
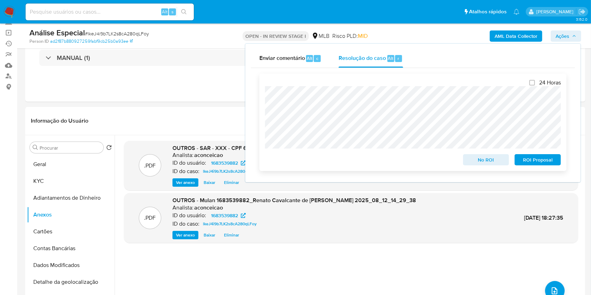
click at [534, 161] on span "ROI Proposal" at bounding box center [537, 160] width 36 height 10
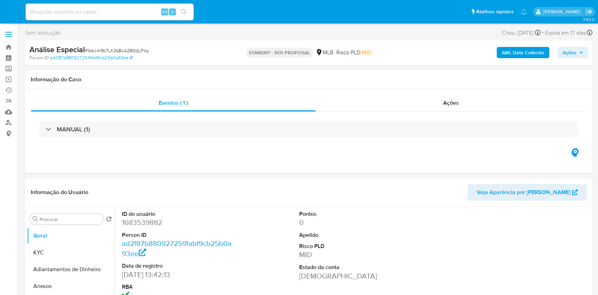
select select "10"
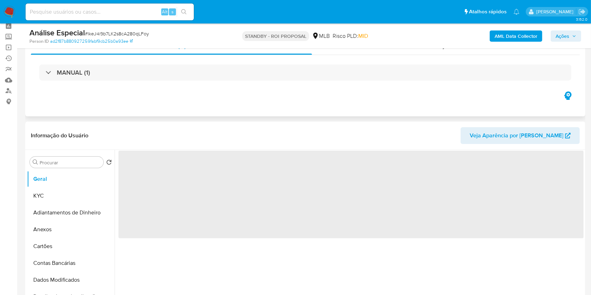
scroll to position [47, 0]
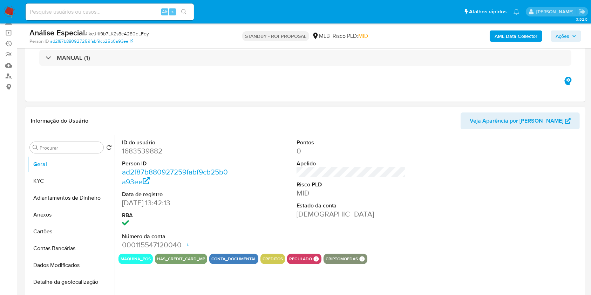
select select "10"
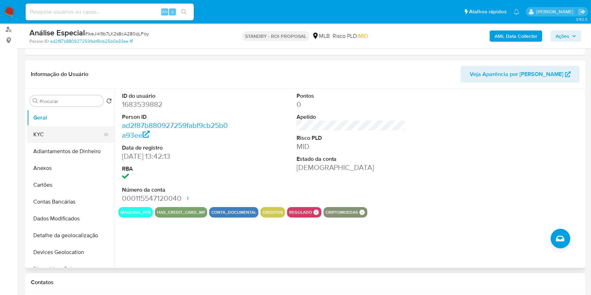
click at [44, 139] on button "KYC" at bounding box center [68, 134] width 82 height 17
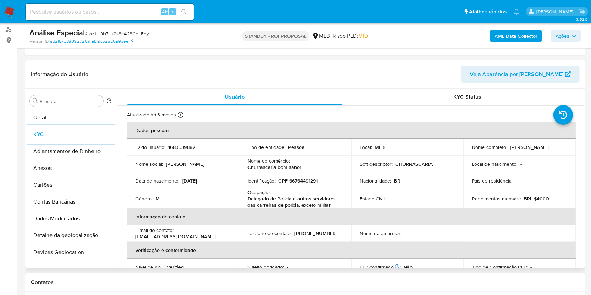
click at [291, 182] on p "CPF 66764491291" at bounding box center [297, 181] width 39 height 6
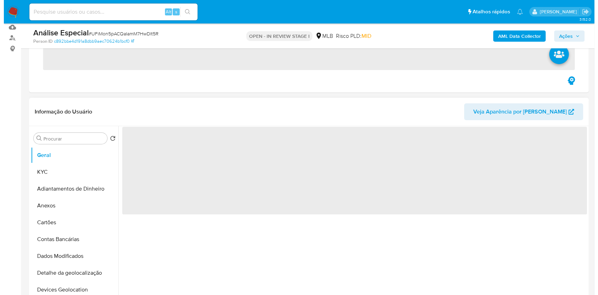
scroll to position [93, 0]
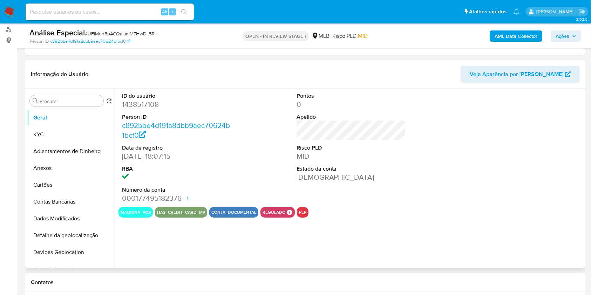
select select "10"
click at [36, 137] on button "KYC" at bounding box center [68, 134] width 82 height 17
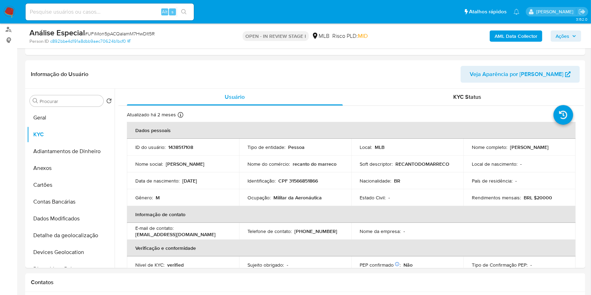
click at [300, 197] on p "Militar da Aeronáutica" at bounding box center [297, 197] width 48 height 6
copy div "Ocupação : Militar da Aeronáutica"
click at [300, 197] on p "Militar da Aeronáutica" at bounding box center [297, 197] width 48 height 6
drag, startPoint x: 76, startPoint y: 95, endPoint x: 81, endPoint y: 100, distance: 6.7
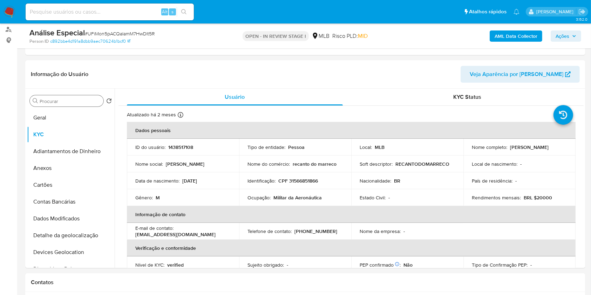
click at [76, 96] on div "Procurar" at bounding box center [67, 100] width 74 height 11
click at [81, 100] on input "Procurar" at bounding box center [70, 101] width 61 height 6
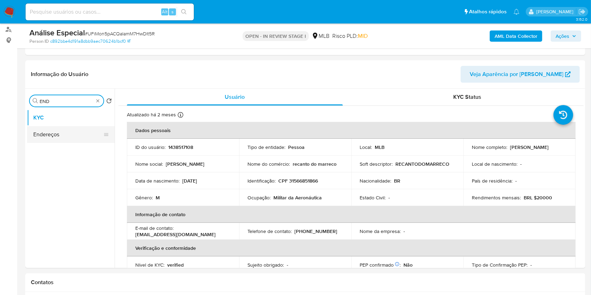
type input "END"
click at [78, 137] on button "Endereços" at bounding box center [68, 134] width 82 height 17
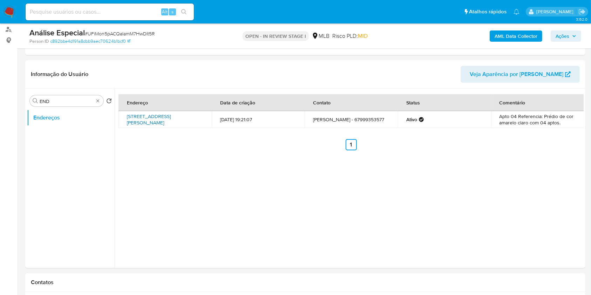
click at [171, 117] on link "Rua 581 José Vergínio Zanin 478, Itapoá, Santa Catarina, 89361086, Brasil 478" at bounding box center [149, 119] width 44 height 13
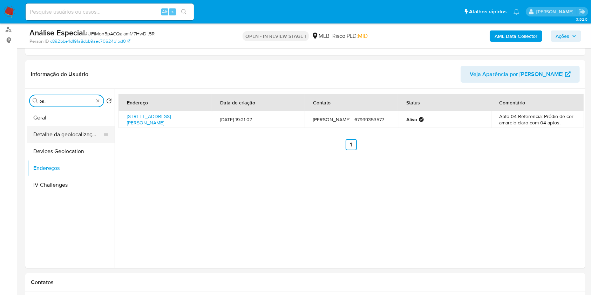
type input "GE"
click at [70, 134] on button "Detalhe da geolocalização" at bounding box center [68, 134] width 82 height 17
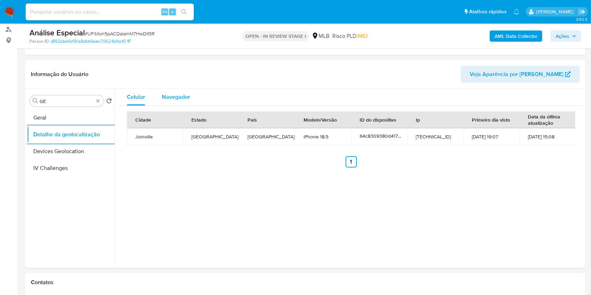
click at [174, 104] on div "Navegador" at bounding box center [176, 97] width 28 height 17
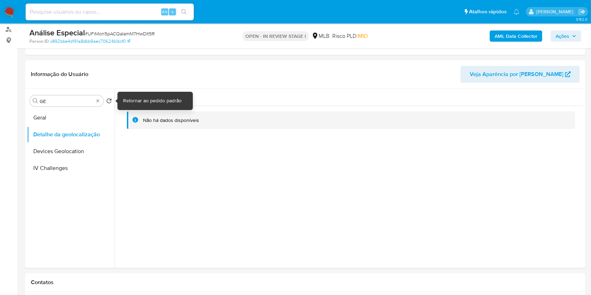
click at [107, 99] on icon "Retornar ao pedido padrão" at bounding box center [109, 101] width 6 height 6
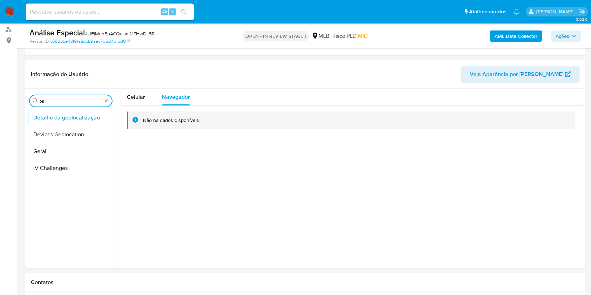
click at [99, 99] on input "GE" at bounding box center [71, 101] width 62 height 6
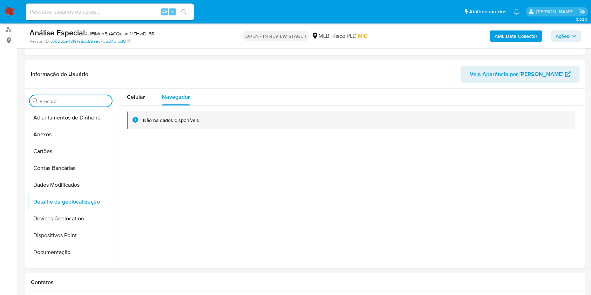
type input "E"
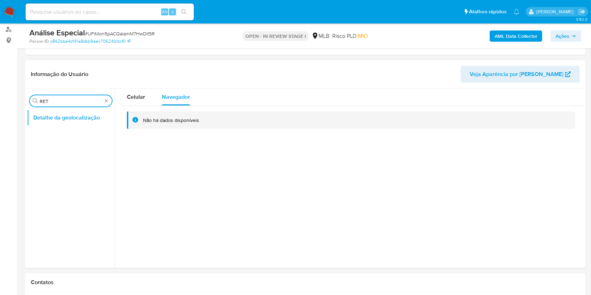
click at [70, 101] on input "RET" at bounding box center [71, 101] width 62 height 6
type input "RES"
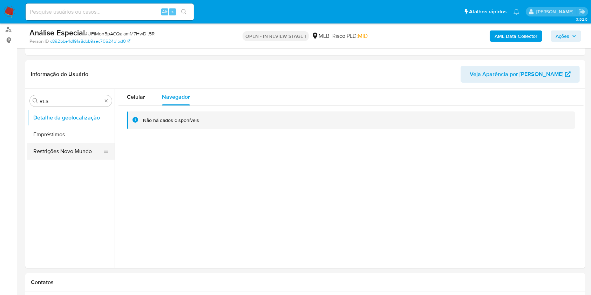
click at [50, 144] on button "Restrições Novo Mundo" at bounding box center [68, 151] width 82 height 17
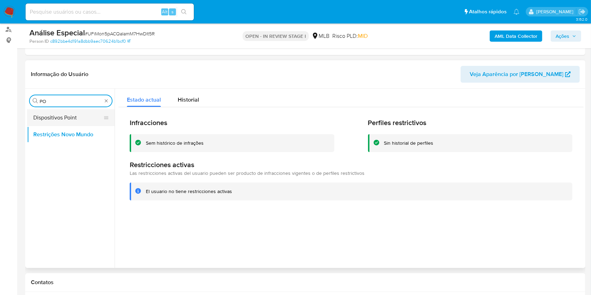
type input "PO"
click at [90, 115] on button "Dispositivos Point" at bounding box center [68, 117] width 82 height 17
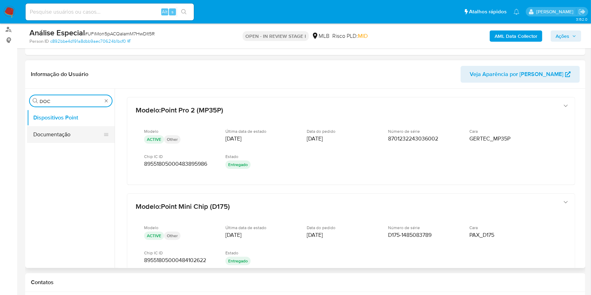
type input "DOC"
click at [63, 142] on button "Documentação" at bounding box center [68, 134] width 82 height 17
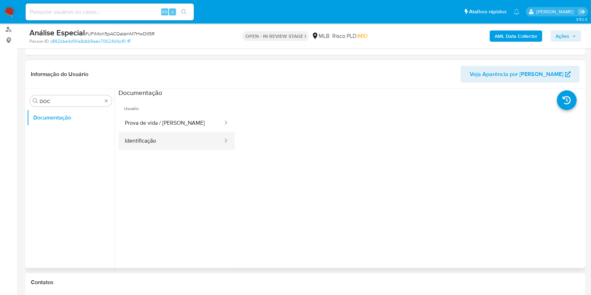
click at [206, 144] on button "Identificação" at bounding box center [170, 141] width 105 height 18
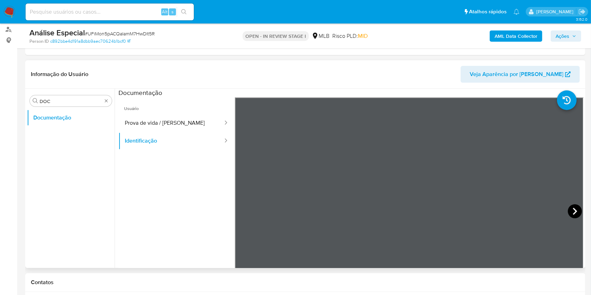
click at [568, 212] on icon at bounding box center [575, 211] width 14 height 14
click at [182, 128] on button "Prova de vida / Selfie" at bounding box center [170, 123] width 105 height 18
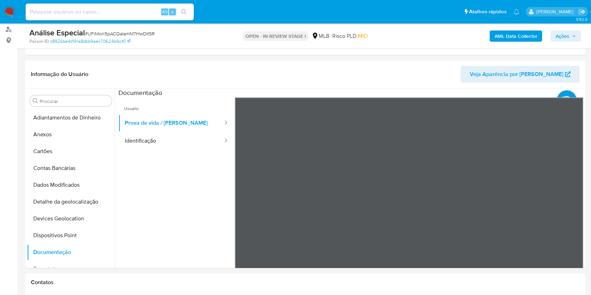
click at [504, 34] on b "AML Data Collector" at bounding box center [515, 35] width 43 height 11
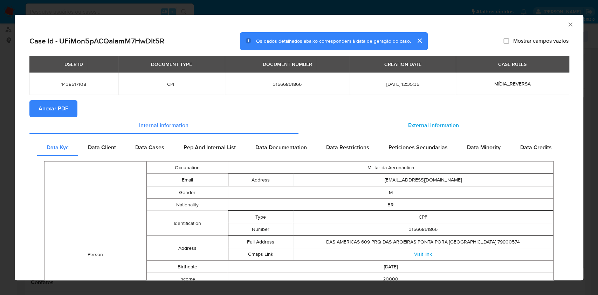
click at [415, 127] on span "External information" at bounding box center [433, 125] width 51 height 8
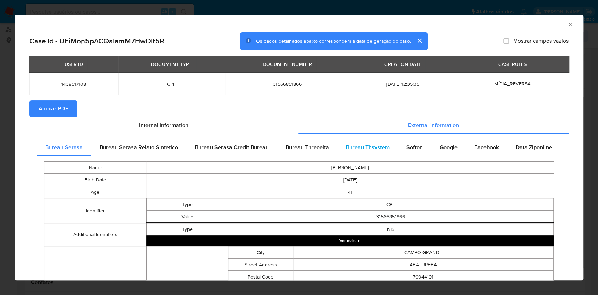
click at [356, 150] on span "Bureau Thsystem" at bounding box center [368, 147] width 44 height 8
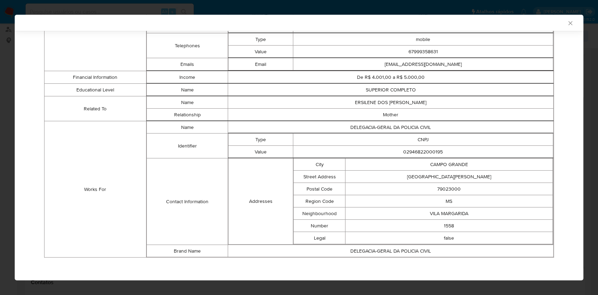
scroll to position [45, 0]
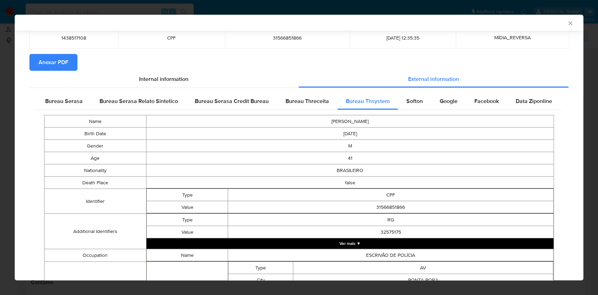
click at [563, 18] on div "AML Data Collector" at bounding box center [299, 23] width 569 height 16
click at [567, 21] on icon "Fechar a janela" at bounding box center [570, 23] width 7 height 7
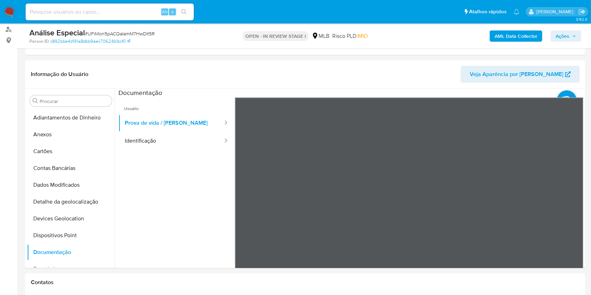
click at [514, 35] on b "AML Data Collector" at bounding box center [515, 35] width 43 height 11
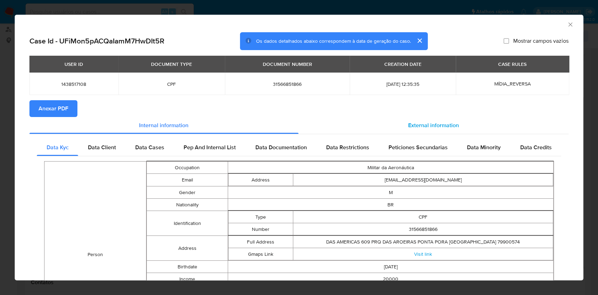
click at [444, 123] on span "External information" at bounding box center [433, 125] width 51 height 8
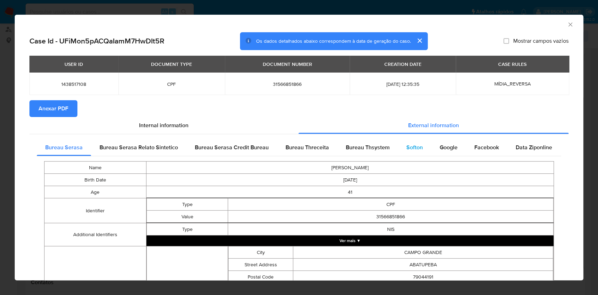
click at [411, 147] on span "Softon" at bounding box center [414, 147] width 16 height 8
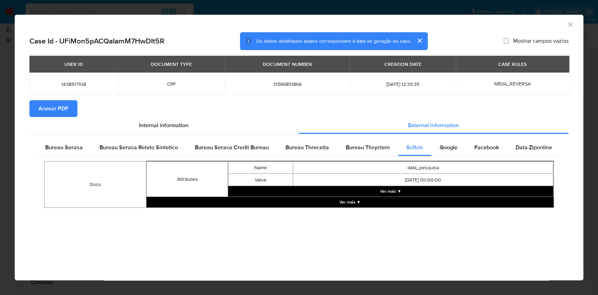
click at [408, 188] on button "Ver mais ▼" at bounding box center [390, 191] width 325 height 11
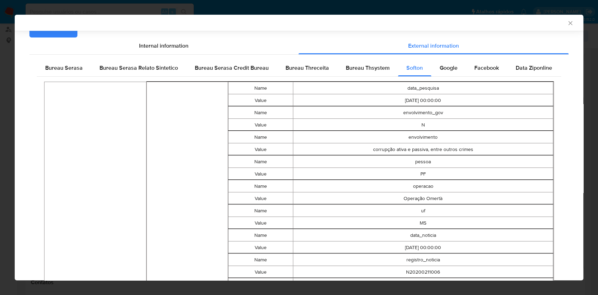
scroll to position [92, 0]
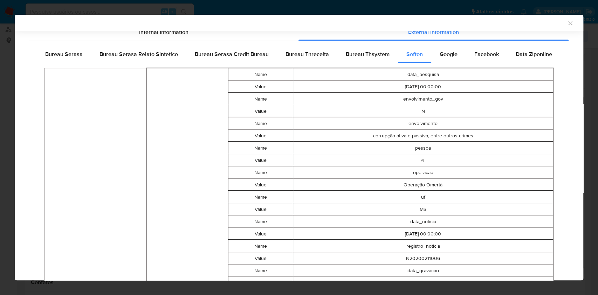
click at [422, 157] on td "PF" at bounding box center [423, 160] width 260 height 12
click at [446, 55] on span "Google" at bounding box center [449, 54] width 18 height 8
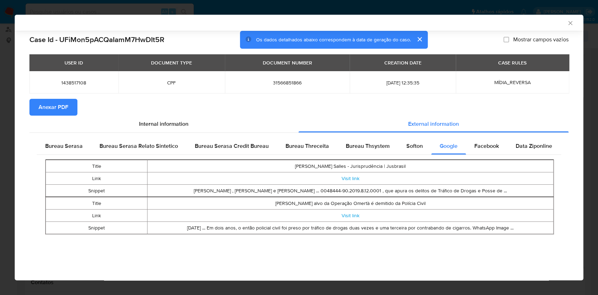
scroll to position [0, 0]
click at [475, 144] on span "Facebook" at bounding box center [486, 146] width 25 height 8
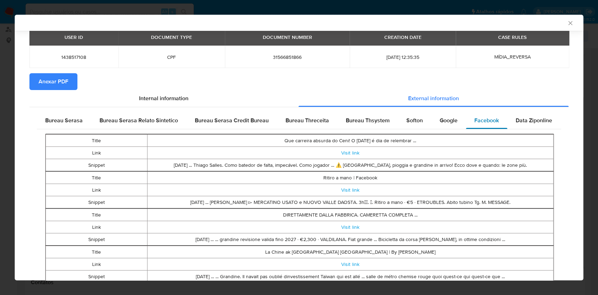
scroll to position [45, 0]
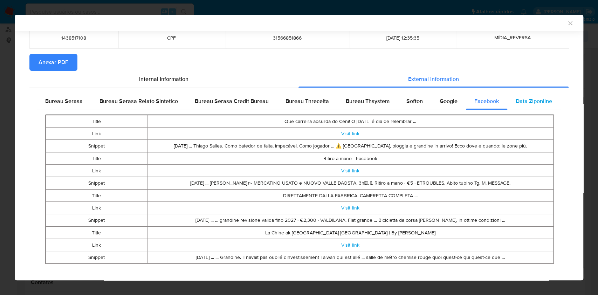
click at [534, 103] on span "Data Ziponline" at bounding box center [534, 101] width 36 height 8
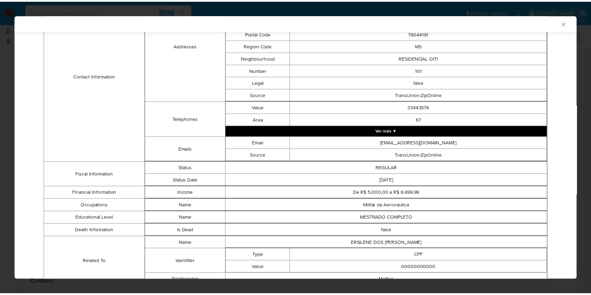
scroll to position [310, 0]
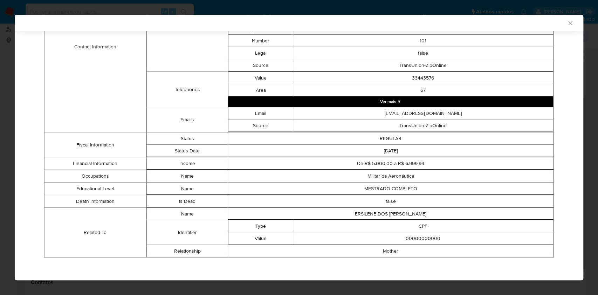
drag, startPoint x: 559, startPoint y: 24, endPoint x: 560, endPoint y: 28, distance: 3.9
click at [567, 24] on icon "Fechar a janela" at bounding box center [570, 23] width 7 height 7
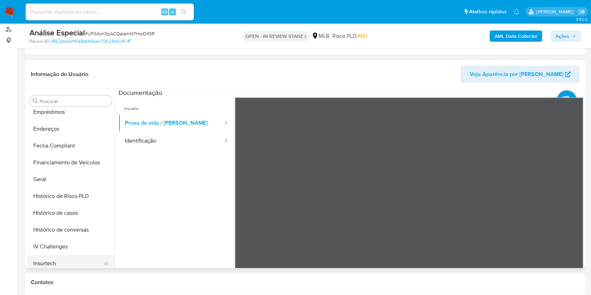
scroll to position [233, 0]
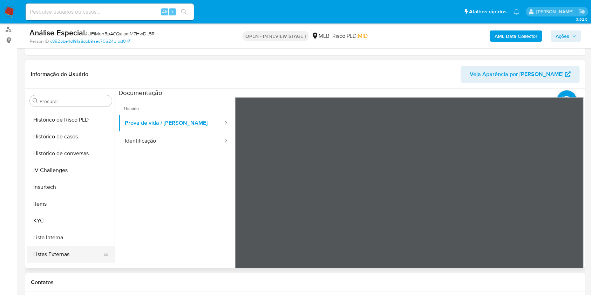
click at [63, 250] on button "Listas Externas" at bounding box center [68, 254] width 82 height 17
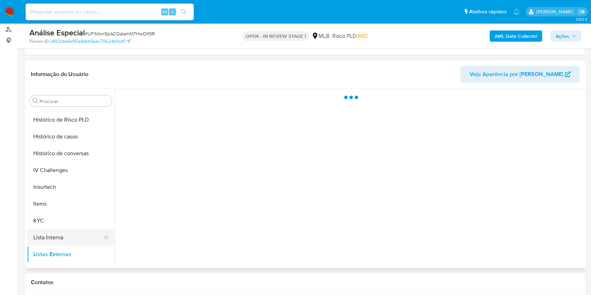
click at [79, 230] on button "Lista Interna" at bounding box center [68, 237] width 82 height 17
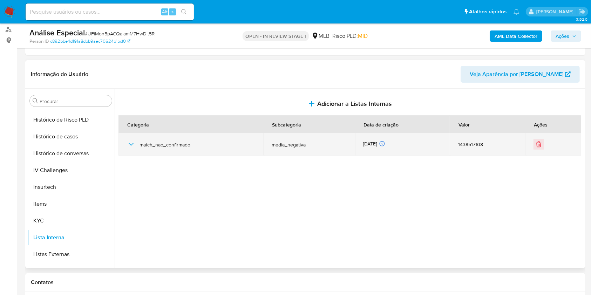
click at [162, 144] on span "match_nao_confirmado" at bounding box center [196, 145] width 115 height 6
click at [134, 144] on icon "button" at bounding box center [131, 144] width 8 height 8
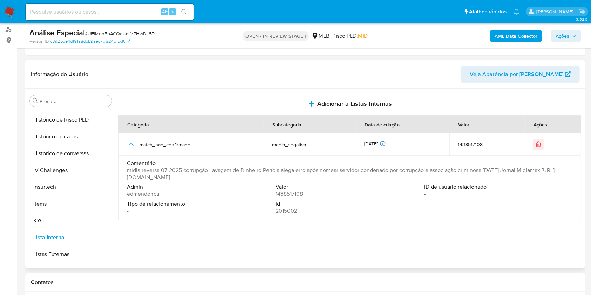
drag, startPoint x: 138, startPoint y: 177, endPoint x: 363, endPoint y: 176, distance: 224.6
click at [363, 176] on td "Comentário mídia reversa 07-2025 corrupção Lavagem de Dinheiro Perícia alega er…" at bounding box center [349, 188] width 462 height 64
click at [78, 98] on input "Procurar" at bounding box center [74, 101] width 69 height 6
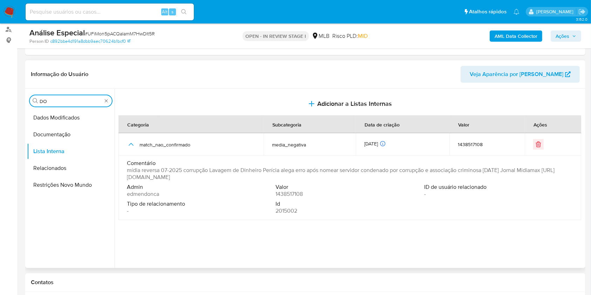
scroll to position [0, 0]
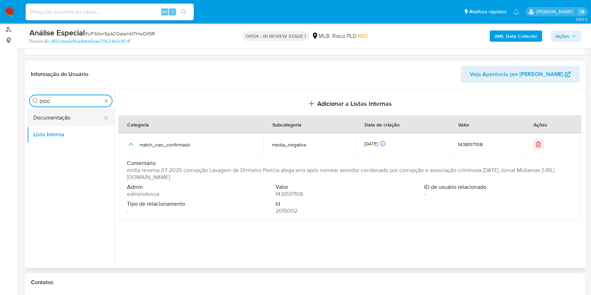
type input "DOC"
click at [57, 117] on button "Documentação" at bounding box center [68, 117] width 82 height 17
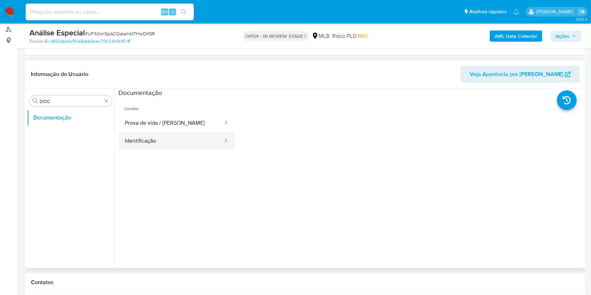
click at [198, 144] on button "Identificação" at bounding box center [170, 141] width 105 height 18
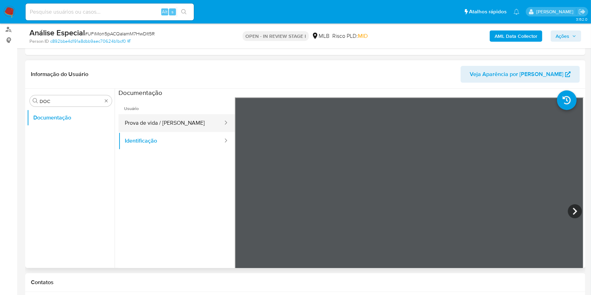
click at [190, 120] on button "Prova de vida / Selfie" at bounding box center [170, 123] width 105 height 18
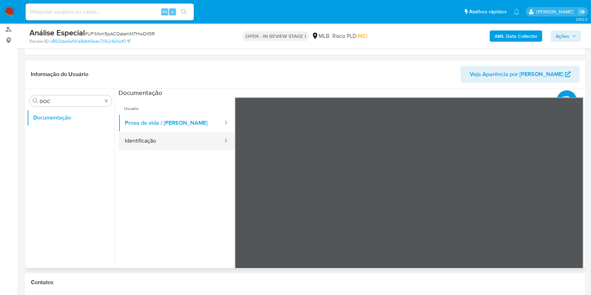
click at [190, 141] on button "Identificação" at bounding box center [170, 141] width 105 height 18
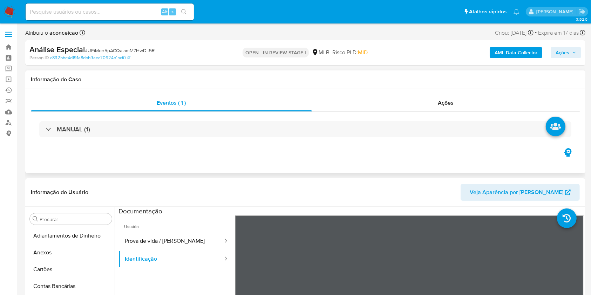
click at [112, 153] on div "Eventos ( 1 ) Ações MANUAL (1)" at bounding box center [305, 131] width 560 height 84
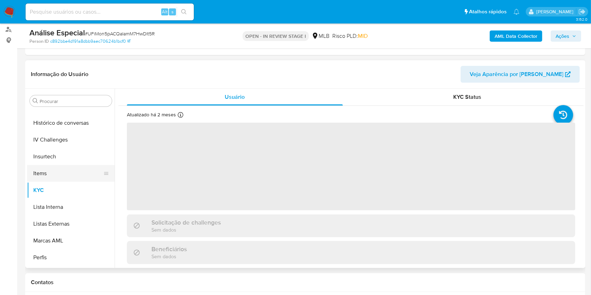
scroll to position [249, 0]
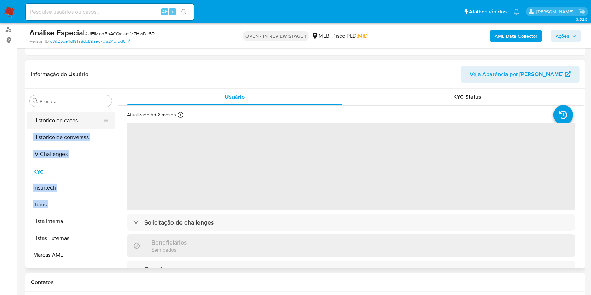
select select "10"
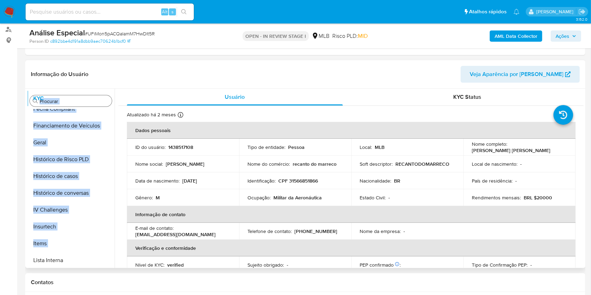
scroll to position [0, 0]
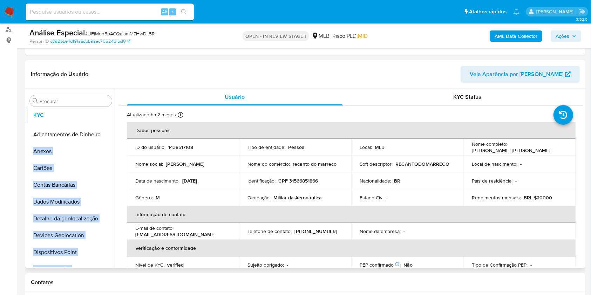
drag, startPoint x: 102, startPoint y: 204, endPoint x: 101, endPoint y: 115, distance: 89.0
click at [101, 115] on ul "Adiantamentos de Dinheiro Anexos Cartões Contas Bancárias Dados Modificados Det…" at bounding box center [71, 188] width 88 height 158
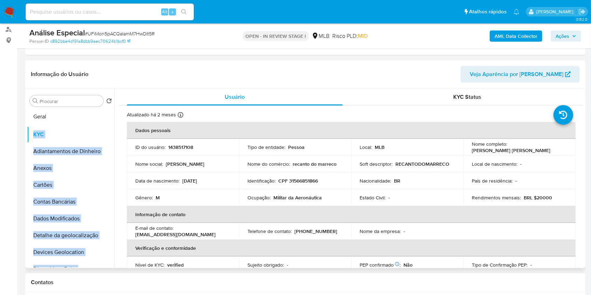
click at [88, 116] on ul "KYC Adiantamentos de Dinheiro Anexos Cartões Contas Bancárias Dados Modificados…" at bounding box center [71, 188] width 88 height 158
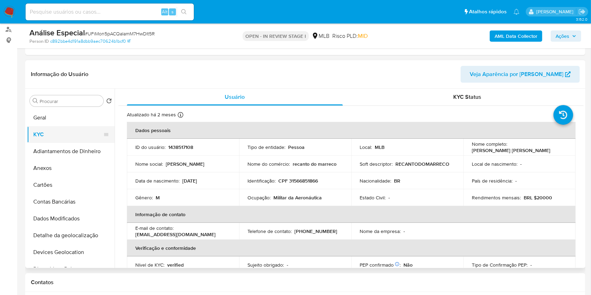
click at [55, 137] on button "KYC" at bounding box center [68, 134] width 82 height 17
click at [87, 102] on input "Procurar" at bounding box center [70, 101] width 61 height 6
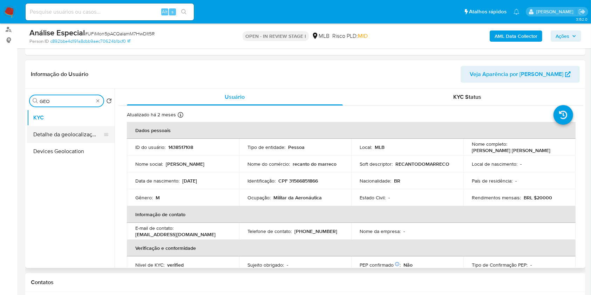
type input "GEO"
click at [83, 129] on button "Detalhe da geolocalização" at bounding box center [71, 134] width 88 height 17
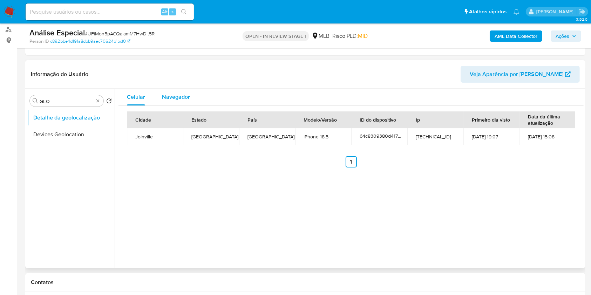
click at [165, 96] on span "Navegador" at bounding box center [176, 97] width 28 height 8
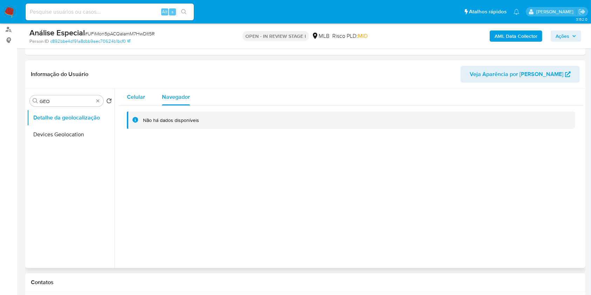
click at [136, 97] on span "Celular" at bounding box center [136, 97] width 18 height 8
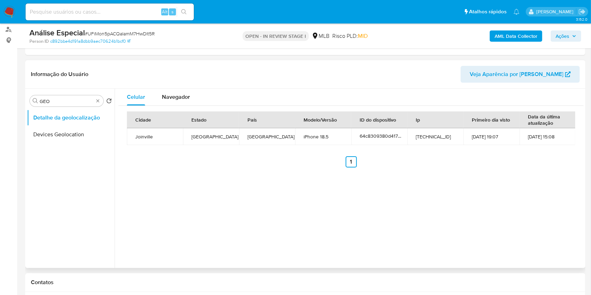
click at [145, 136] on td "Joinville" at bounding box center [155, 136] width 56 height 17
copy td "Joinville"
click at [142, 133] on td "Joinville" at bounding box center [155, 136] width 56 height 17
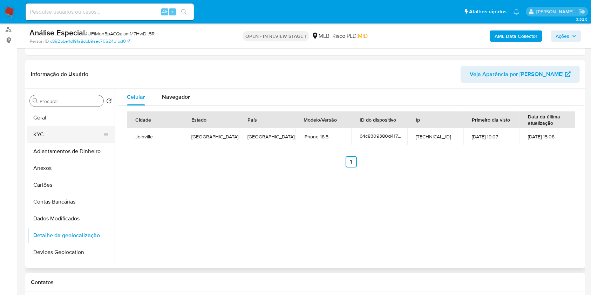
click at [63, 131] on button "KYC" at bounding box center [68, 134] width 82 height 17
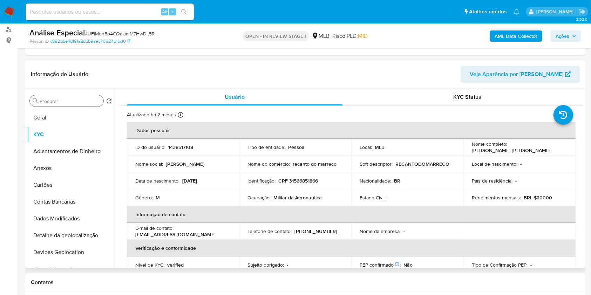
click at [310, 181] on p "CPF 31566851866" at bounding box center [298, 181] width 40 height 6
copy p "31566851866"
click at [64, 165] on button "Anexos" at bounding box center [68, 168] width 82 height 17
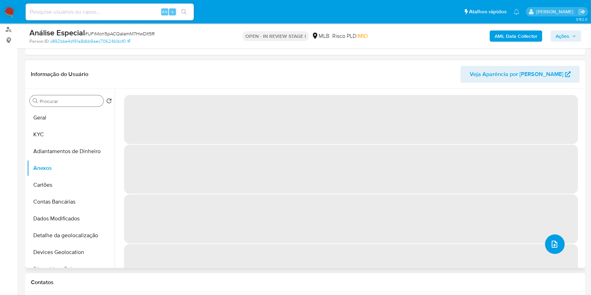
click at [555, 245] on span "upload-file" at bounding box center [554, 244] width 8 height 8
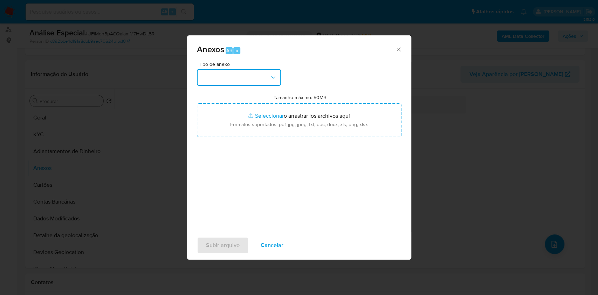
click at [263, 73] on button "button" at bounding box center [239, 77] width 84 height 17
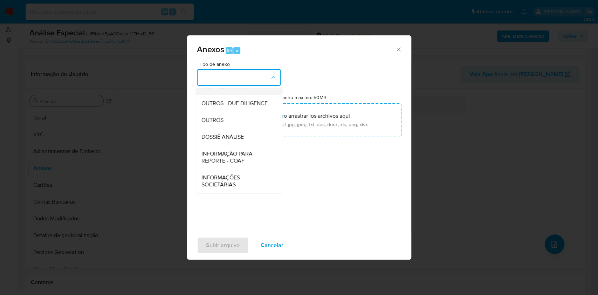
scroll to position [108, 0]
click at [230, 116] on div "OUTROS" at bounding box center [236, 120] width 71 height 17
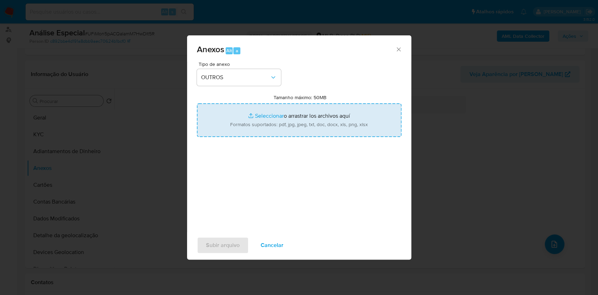
type input "C:\fakepath\Mulan 1438517108_Rafael Grandine Salles 2025_08_12_14_29_37.pdf"
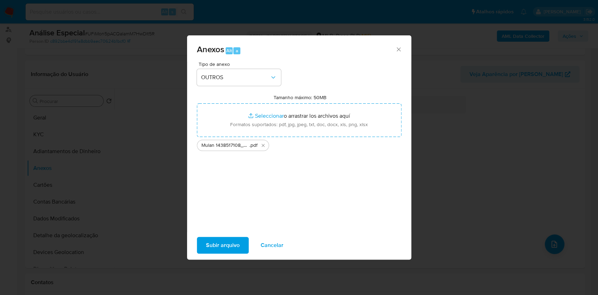
click at [208, 248] on span "Subir arquivo" at bounding box center [223, 245] width 34 height 15
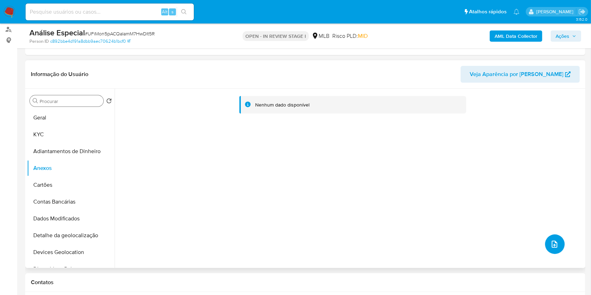
click at [551, 245] on icon "upload-file" at bounding box center [554, 244] width 6 height 7
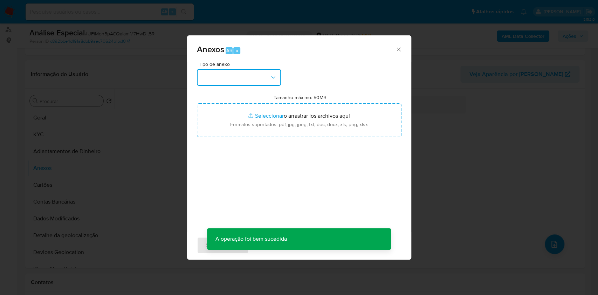
click at [245, 84] on button "button" at bounding box center [239, 77] width 84 height 17
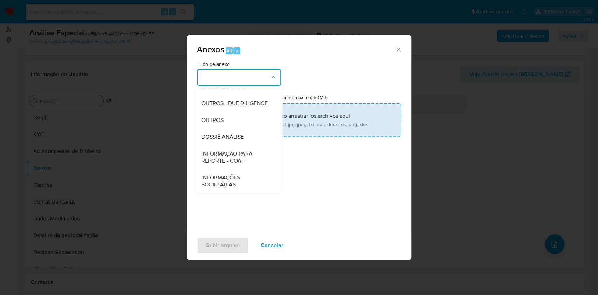
drag, startPoint x: 235, startPoint y: 123, endPoint x: 247, endPoint y: 117, distance: 13.2
click at [235, 122] on div "OUTROS" at bounding box center [236, 120] width 71 height 17
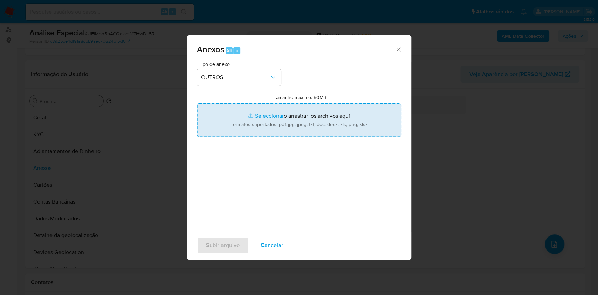
type input "C:\fakepath\SAR - XXXX - CPF 31566851866 - [PERSON_NAME] [PERSON_NAME] (1).pdf"
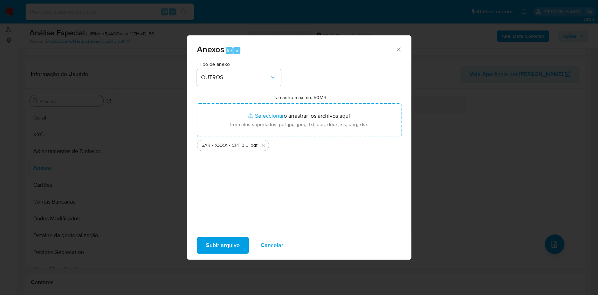
click at [230, 246] on span "Subir arquivo" at bounding box center [223, 245] width 34 height 15
